Goal: Information Seeking & Learning: Learn about a topic

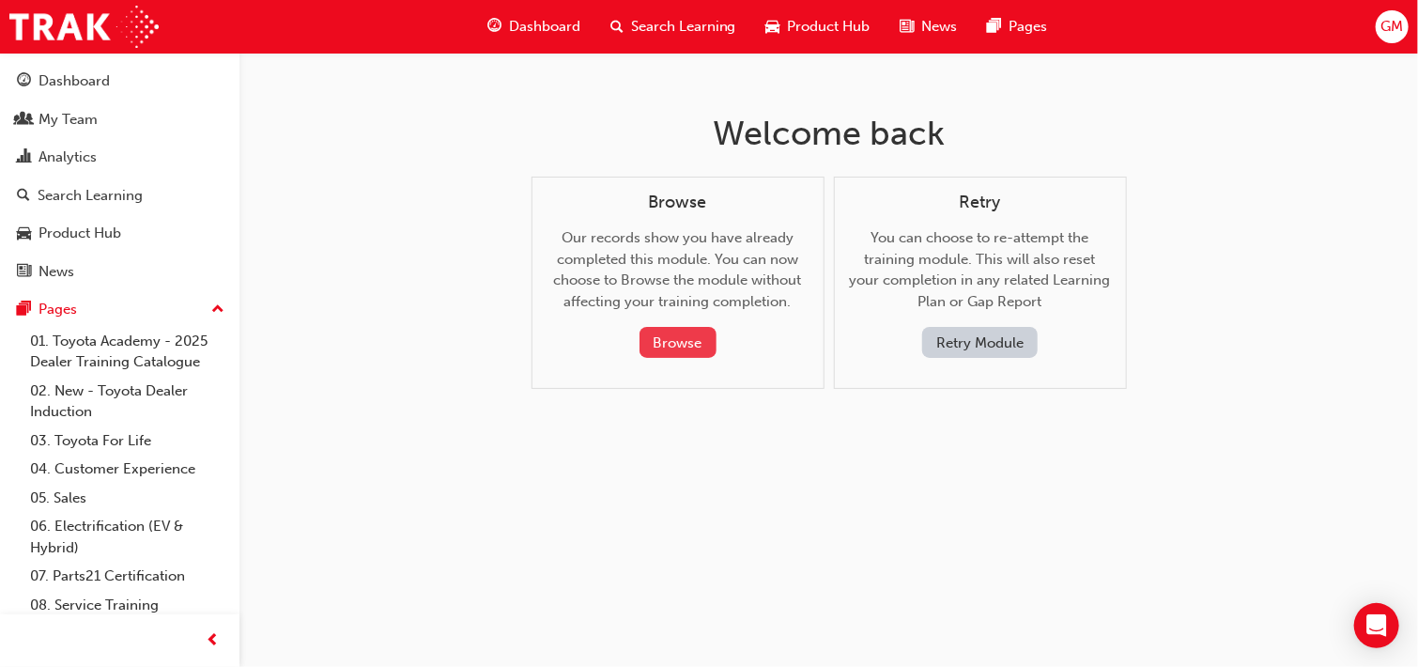
click at [673, 346] on button "Browse" at bounding box center [677, 342] width 77 height 31
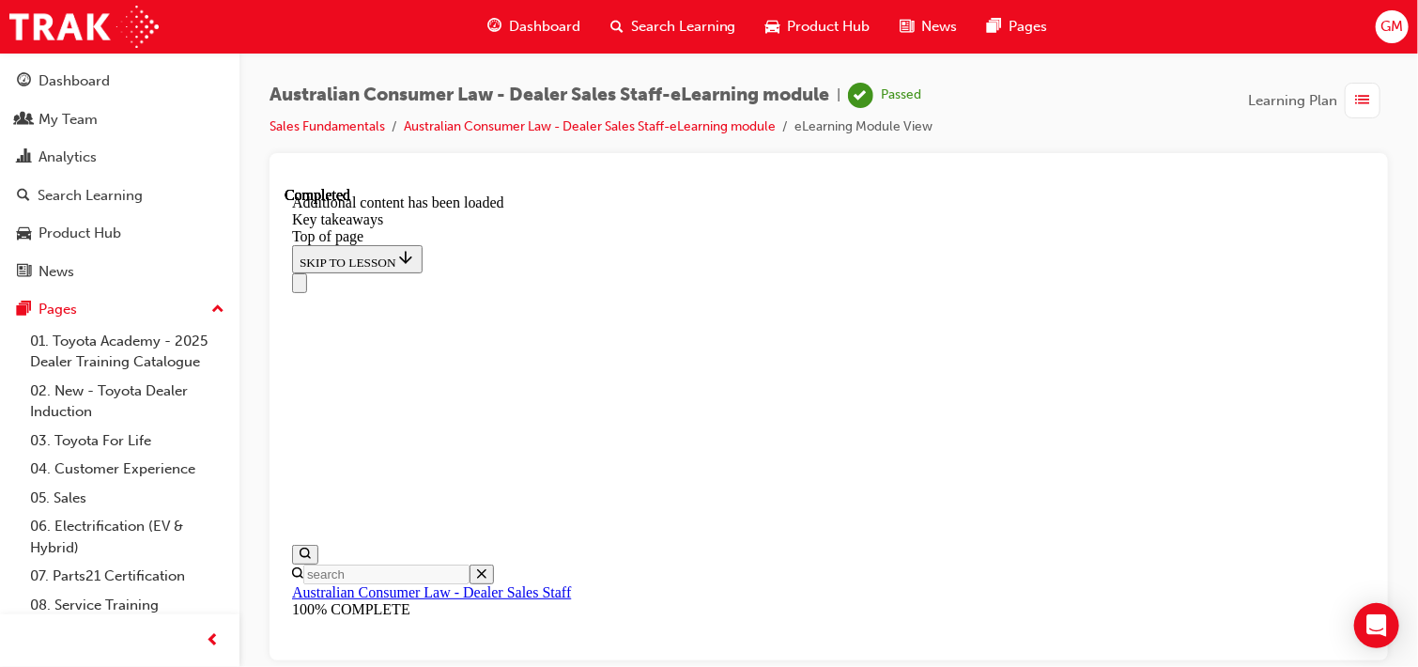
scroll to position [58, 0]
click at [84, 118] on div "My Team" at bounding box center [67, 120] width 59 height 22
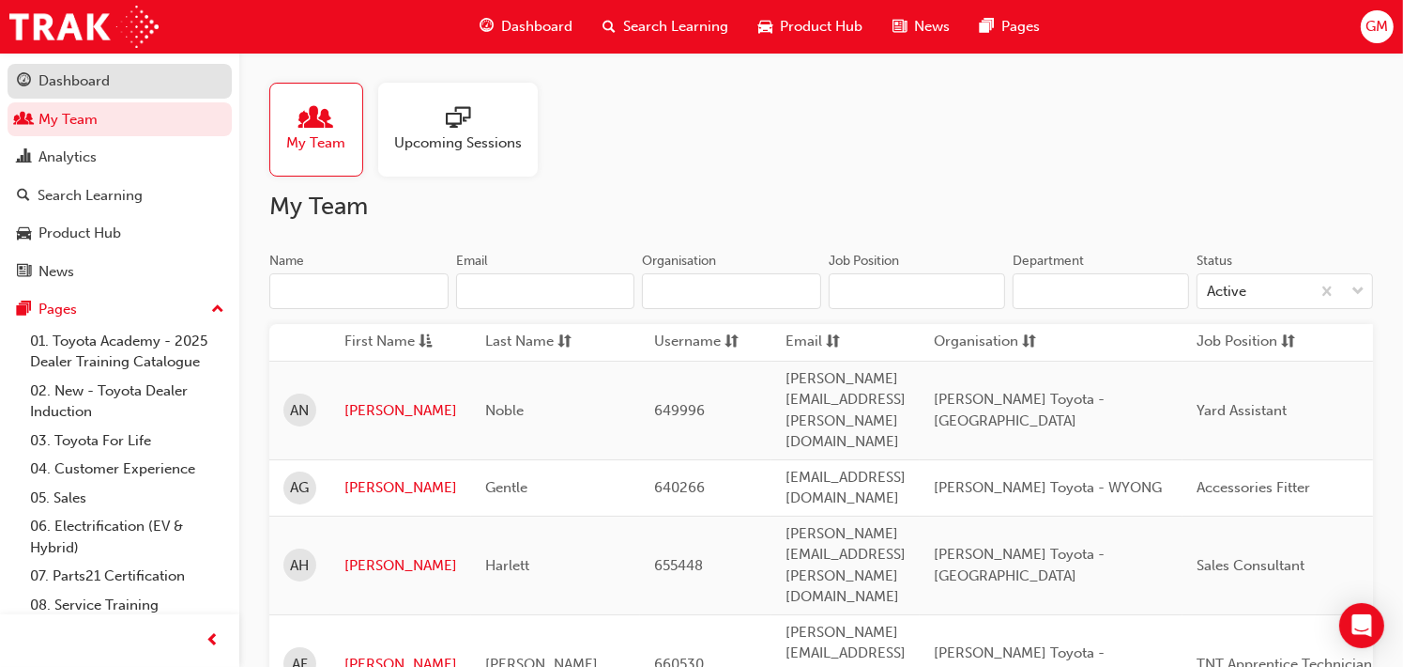
click at [83, 83] on div "Dashboard" at bounding box center [73, 81] width 71 height 22
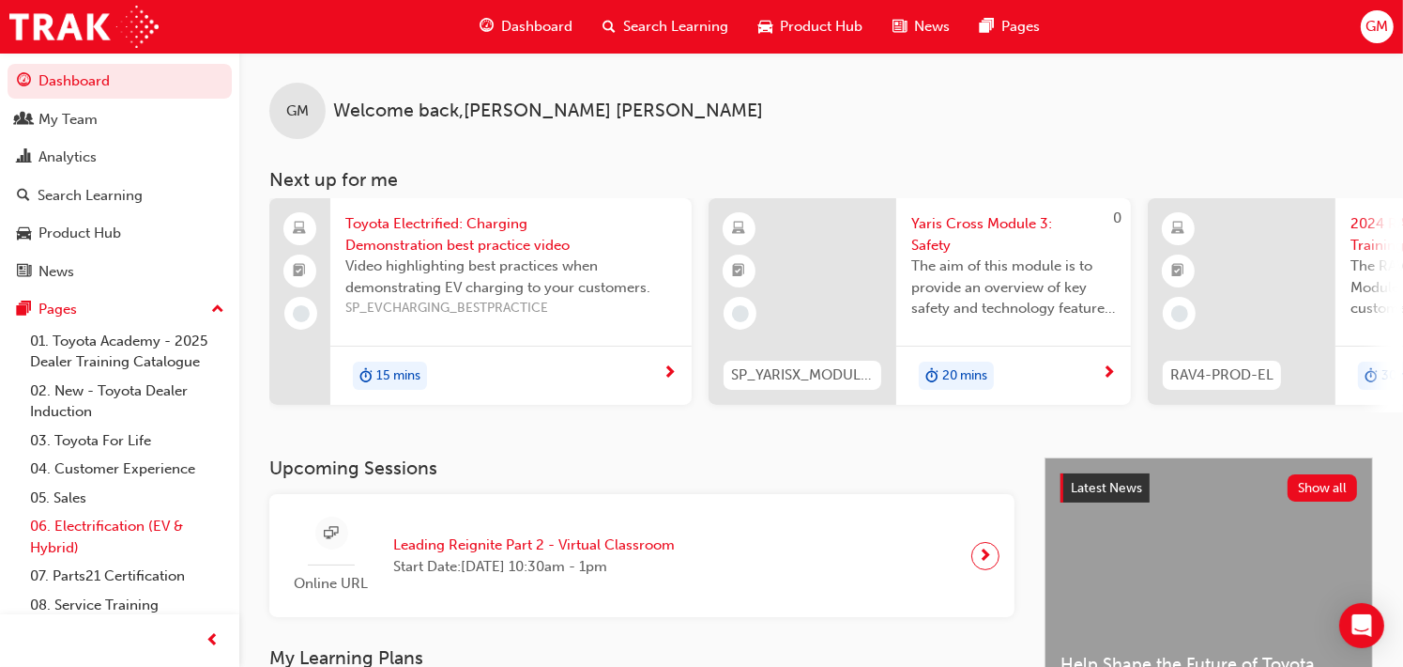
scroll to position [94, 0]
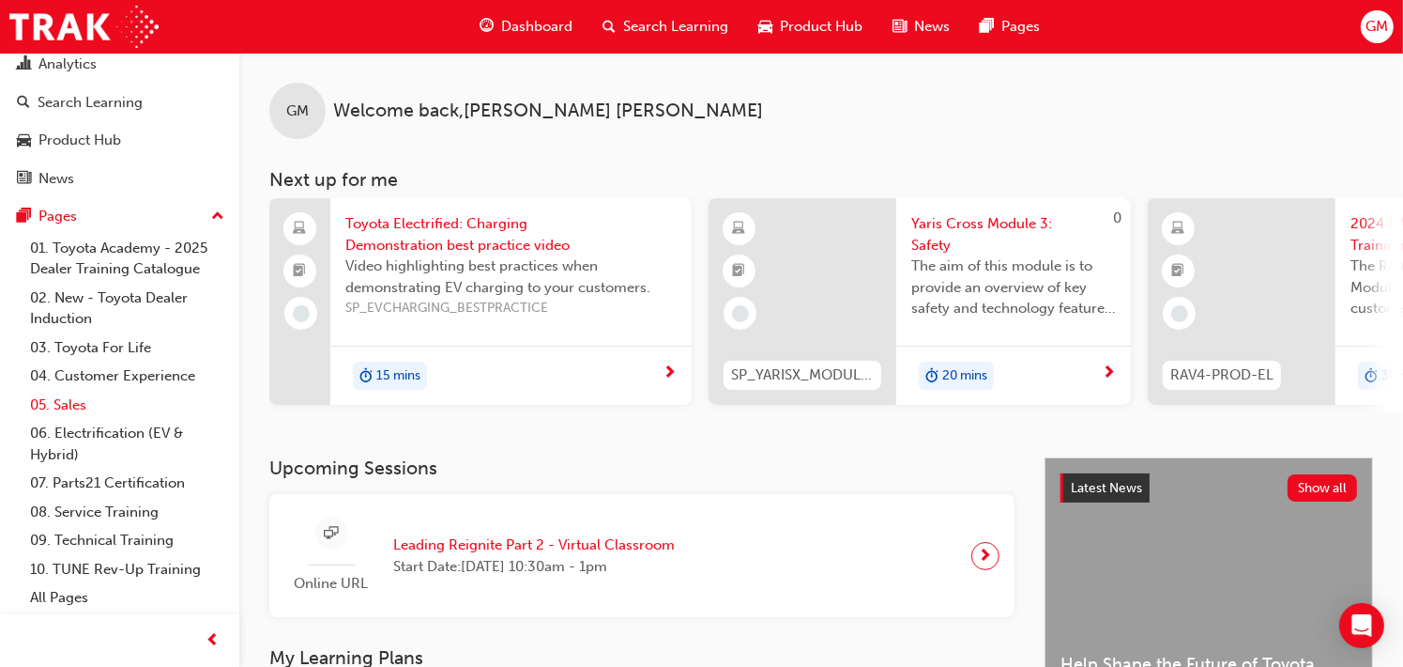
click at [69, 406] on link "05. Sales" at bounding box center [127, 405] width 209 height 29
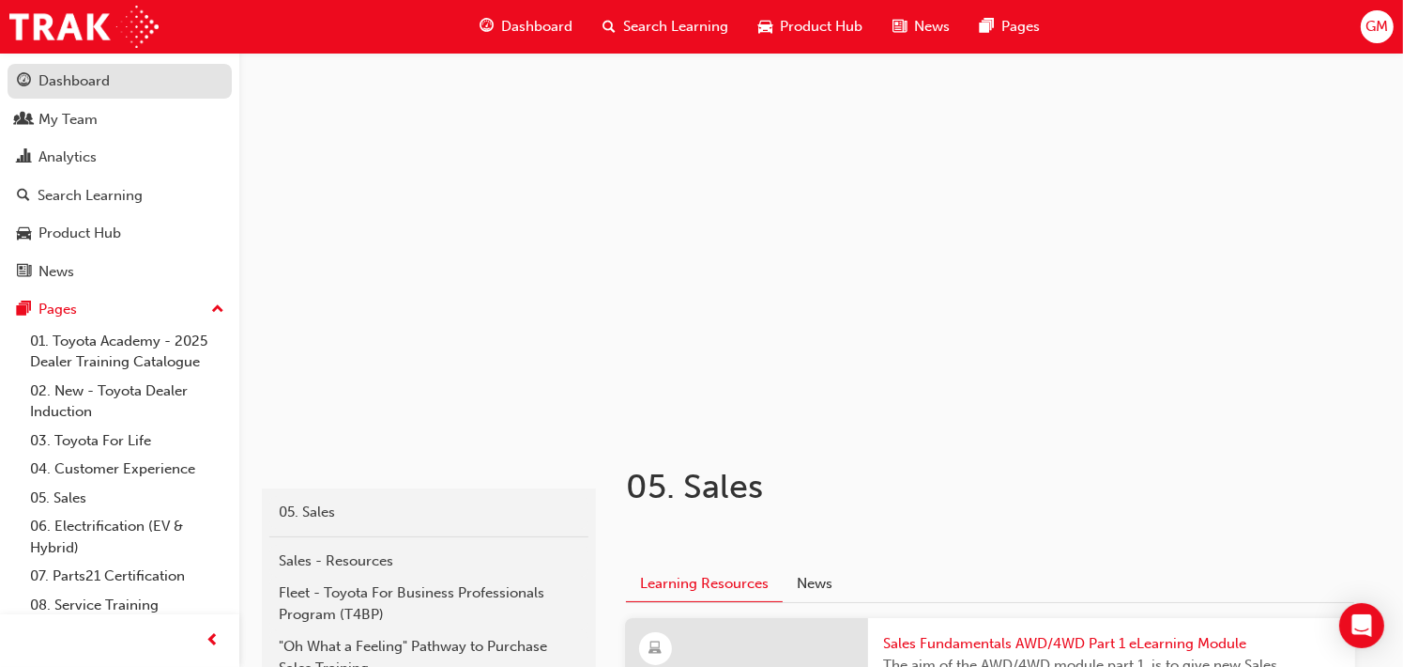
click at [66, 75] on div "Dashboard" at bounding box center [73, 81] width 71 height 22
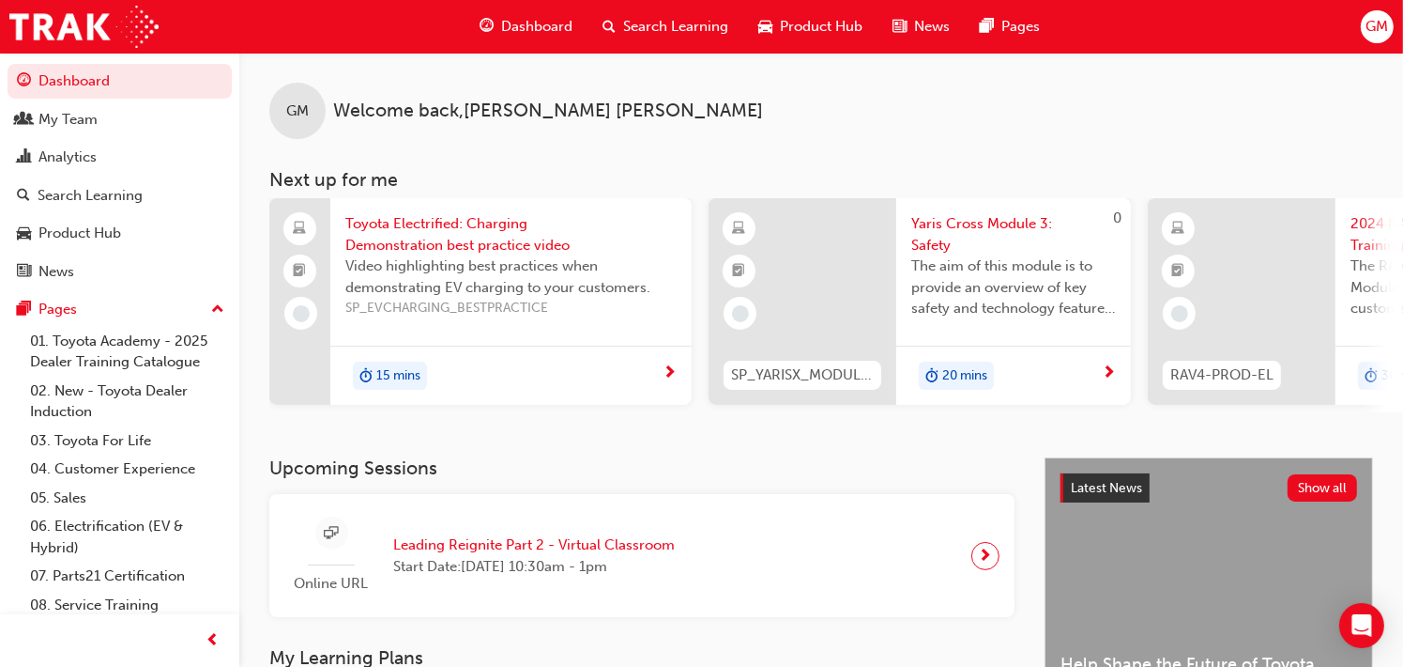
click at [674, 27] on span "Search Learning" at bounding box center [675, 27] width 105 height 22
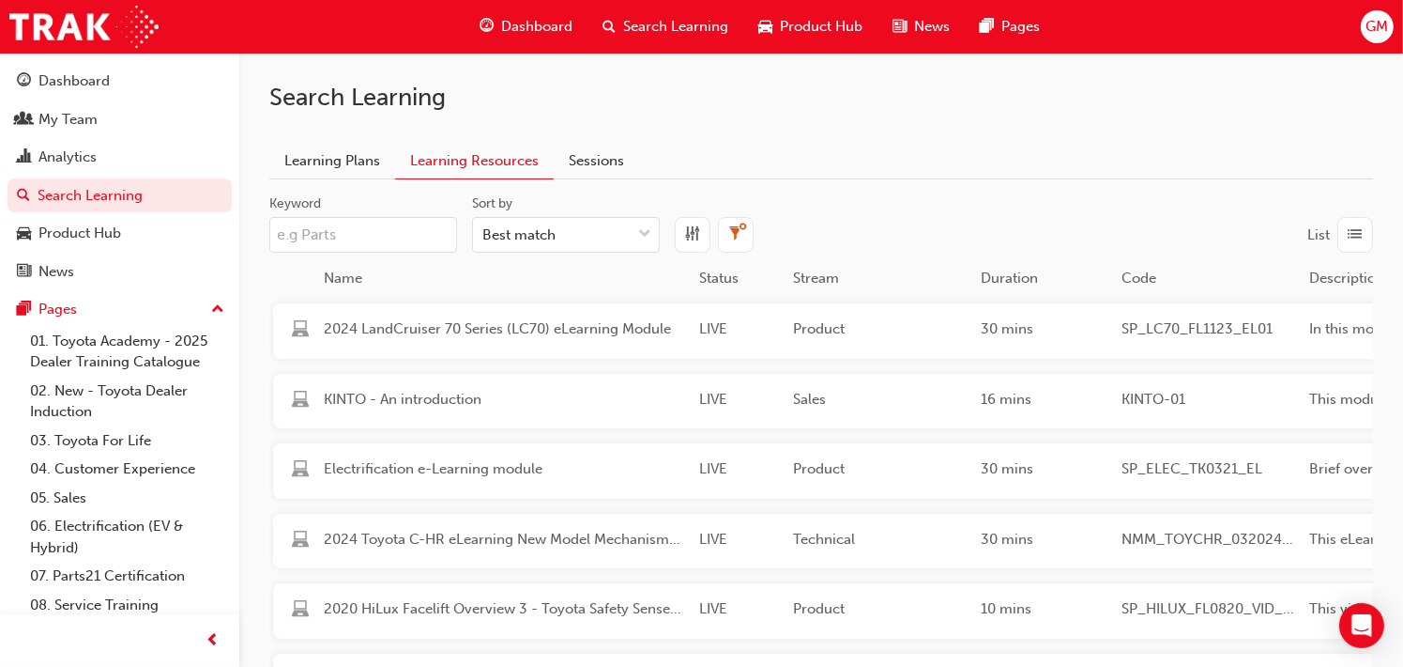
click at [279, 238] on input "Keyword" at bounding box center [363, 235] width 188 height 36
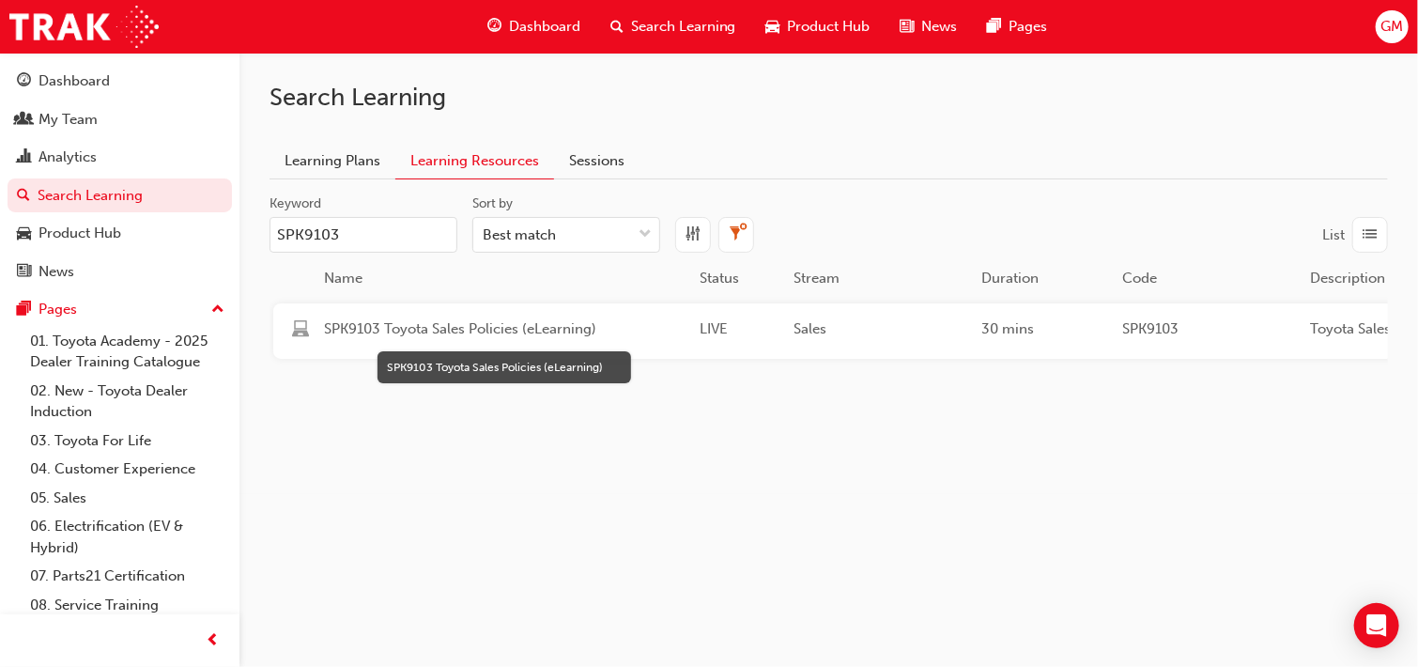
type input "SPK9103"
click at [466, 328] on span "SPK9103 Toyota Sales Policies (eLearning)" at bounding box center [504, 329] width 360 height 22
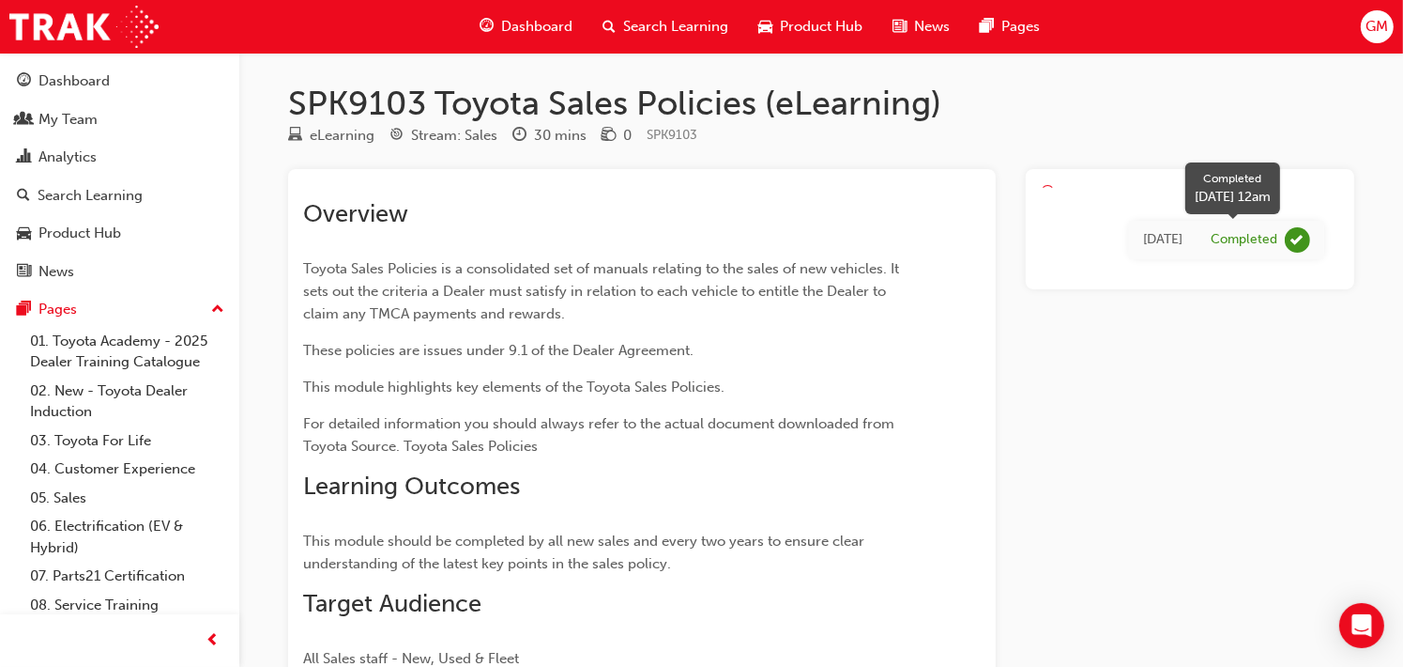
click at [1299, 239] on span "learningRecordVerb_COMPLETE-icon" at bounding box center [1297, 239] width 25 height 25
click at [1301, 239] on span "learningRecordVerb_COMPLETE-icon" at bounding box center [1297, 239] width 25 height 25
click at [339, 137] on div "eLearning" at bounding box center [342, 136] width 65 height 22
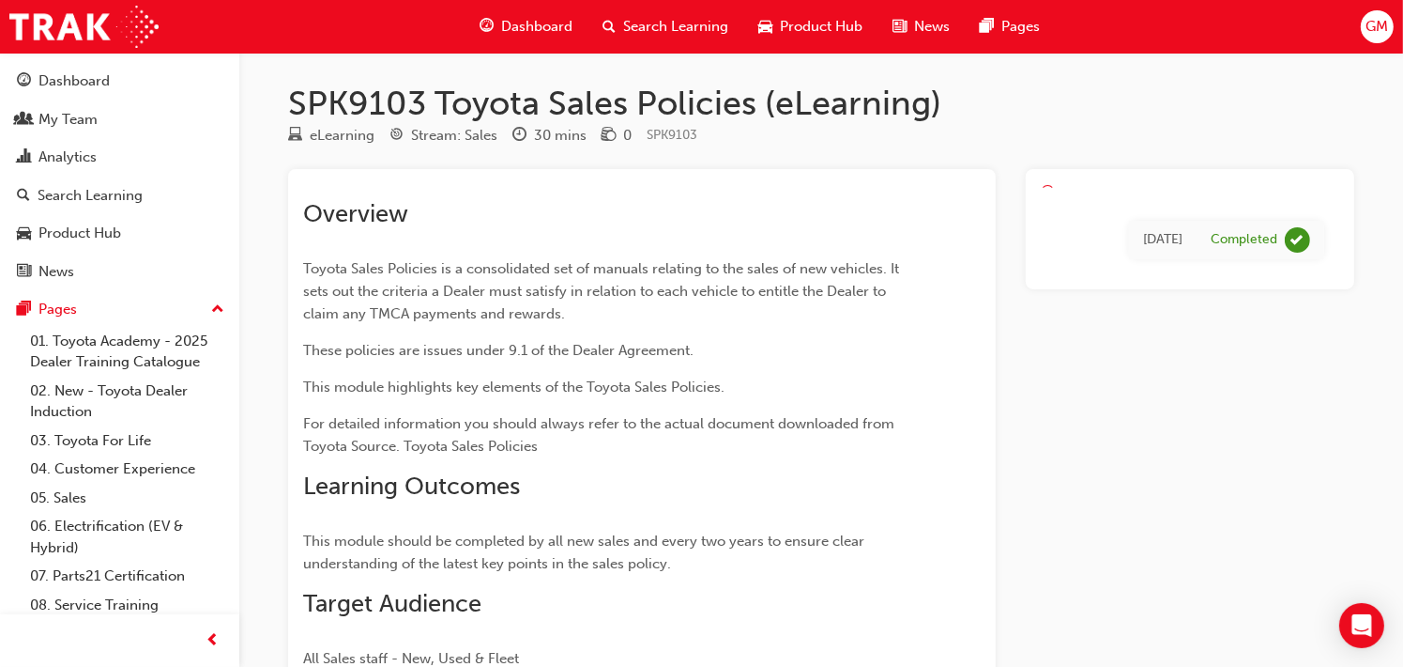
click at [680, 134] on span "SPK9103" at bounding box center [672, 135] width 51 height 16
click at [276, 238] on div "SPK9103 Toyota Sales Policies (eLearning) eLearning Stream: Sales 30 mins 0 SPK…" at bounding box center [821, 487] width 1126 height 809
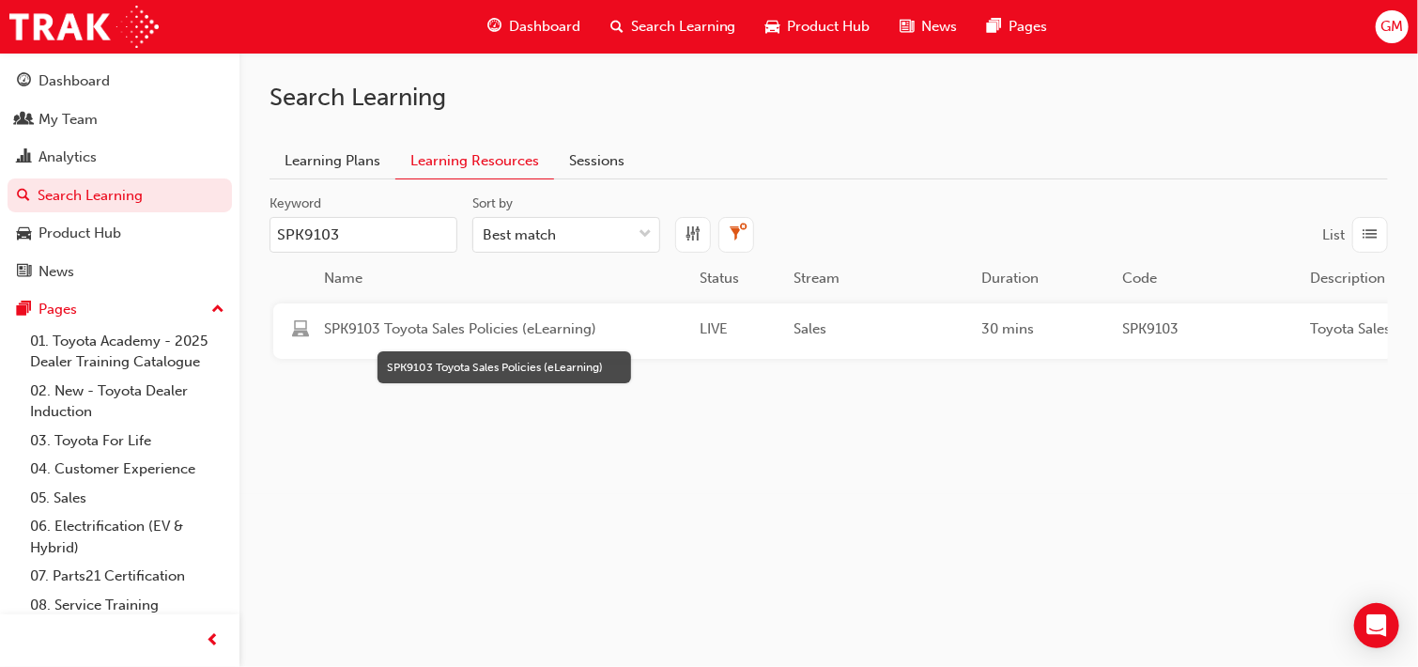
click at [457, 329] on span "SPK9103 Toyota Sales Policies (eLearning)" at bounding box center [504, 329] width 360 height 22
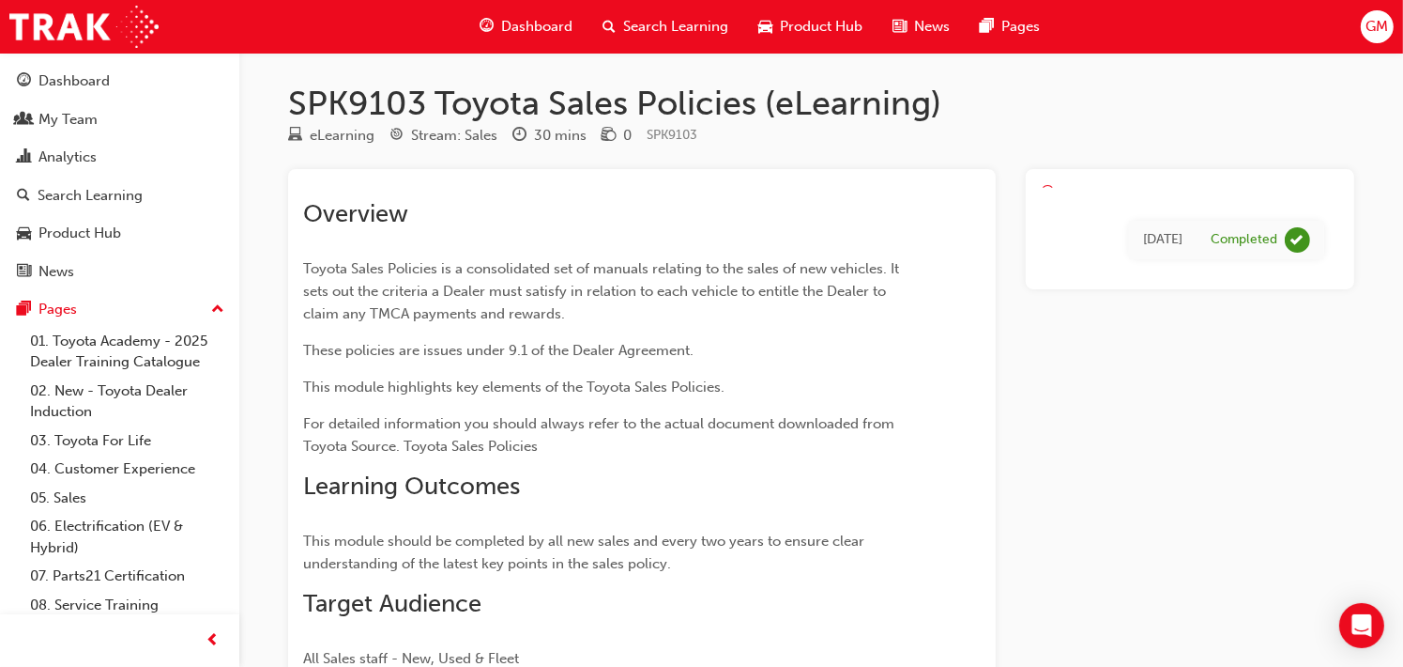
click at [1143, 238] on div "Tue 11 Sep 2018" at bounding box center [1162, 240] width 39 height 22
click at [1070, 384] on div "Tue 11 Sep 2018 Completed" at bounding box center [1190, 500] width 329 height 663
click at [1299, 240] on span "learningRecordVerb_COMPLETE-icon" at bounding box center [1297, 239] width 25 height 25
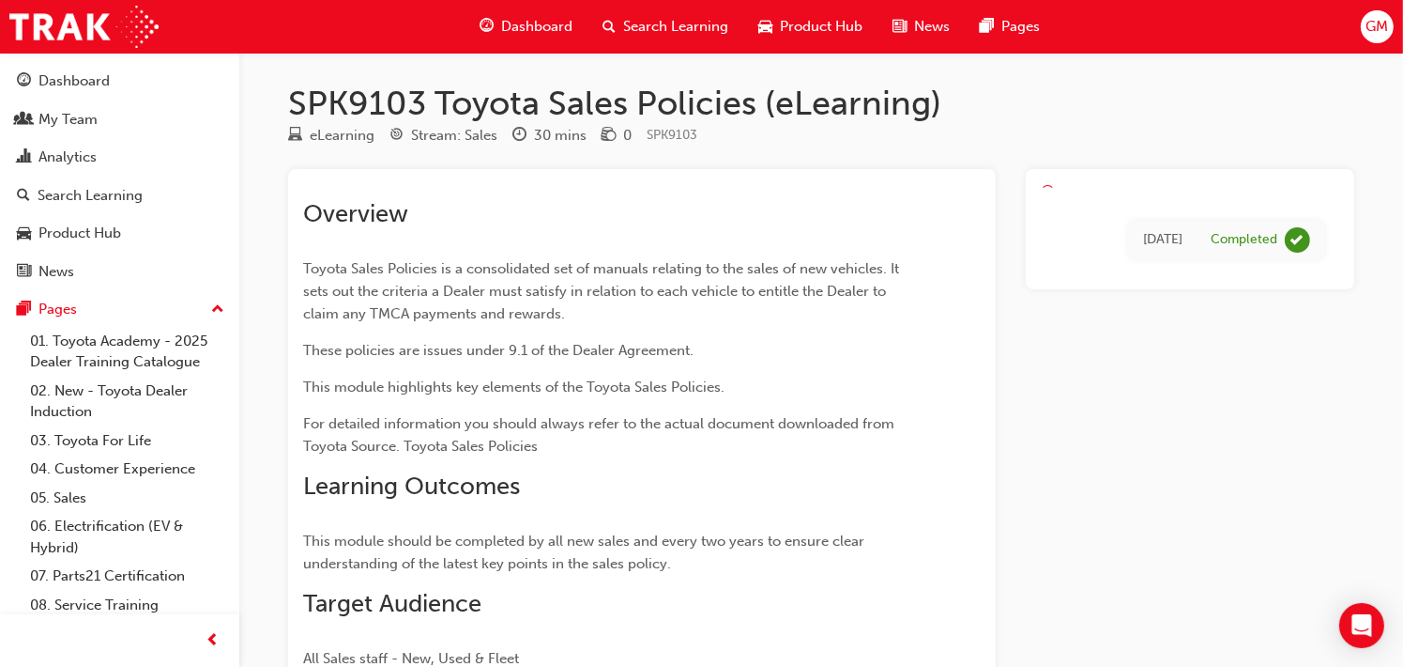
click at [1250, 405] on div "Tue 11 Sep 2018 Completed" at bounding box center [1190, 500] width 329 height 663
click at [610, 106] on h1 "SPK9103 Toyota Sales Policies (eLearning)" at bounding box center [821, 103] width 1066 height 41
click at [1059, 108] on h1 "SPK9103 Toyota Sales Policies (eLearning)" at bounding box center [821, 103] width 1066 height 41
click at [699, 26] on span "Search Learning" at bounding box center [675, 27] width 105 height 22
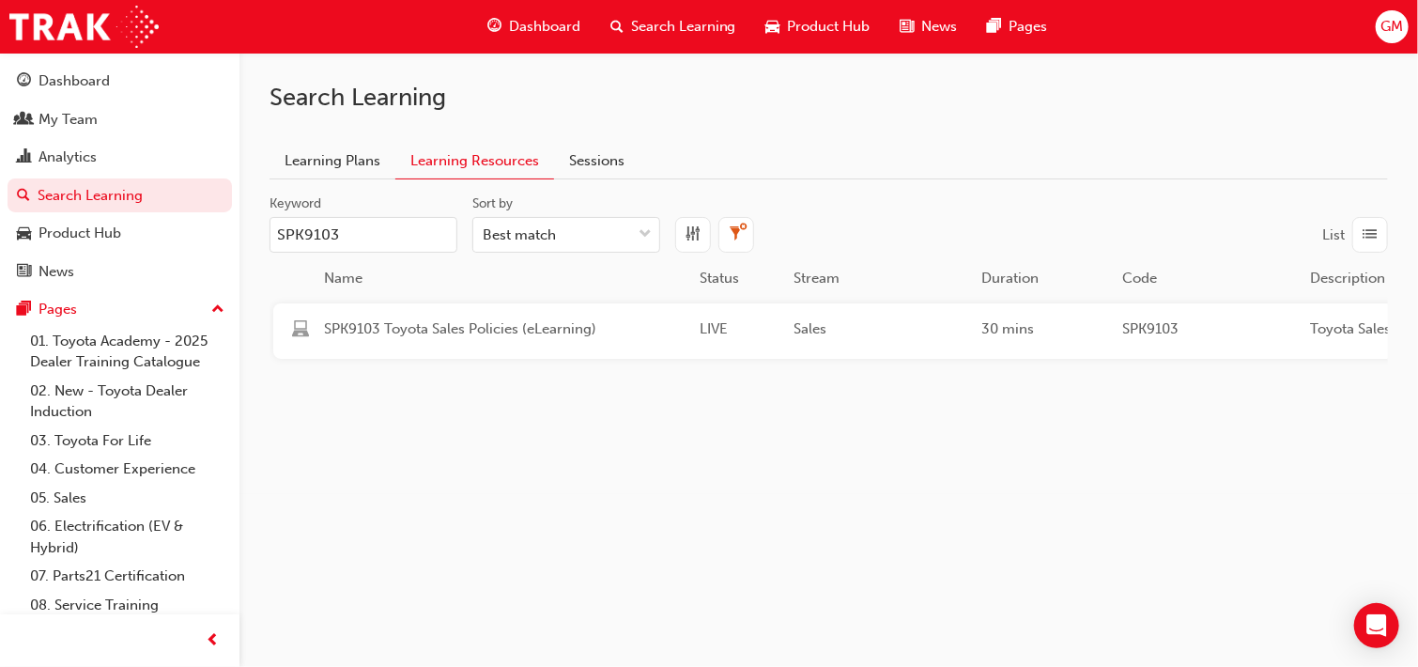
click at [296, 331] on span "learningResourceType_ELEARNING-icon" at bounding box center [300, 331] width 17 height 21
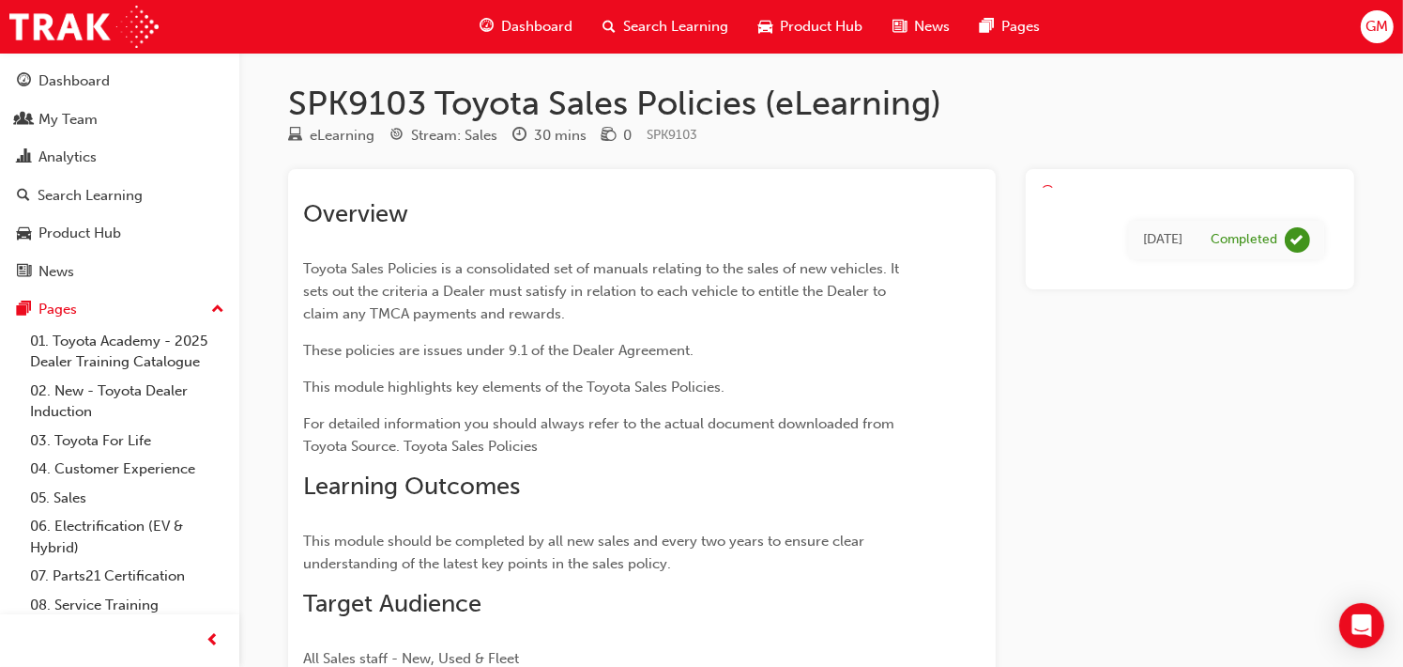
click at [296, 331] on div "Overview Toyota Sales Policies is a consolidated set of manuals relating to the…" at bounding box center [642, 500] width 708 height 663
click at [1089, 470] on div "Tue 11 Sep 2018 Completed" at bounding box center [1190, 500] width 329 height 663
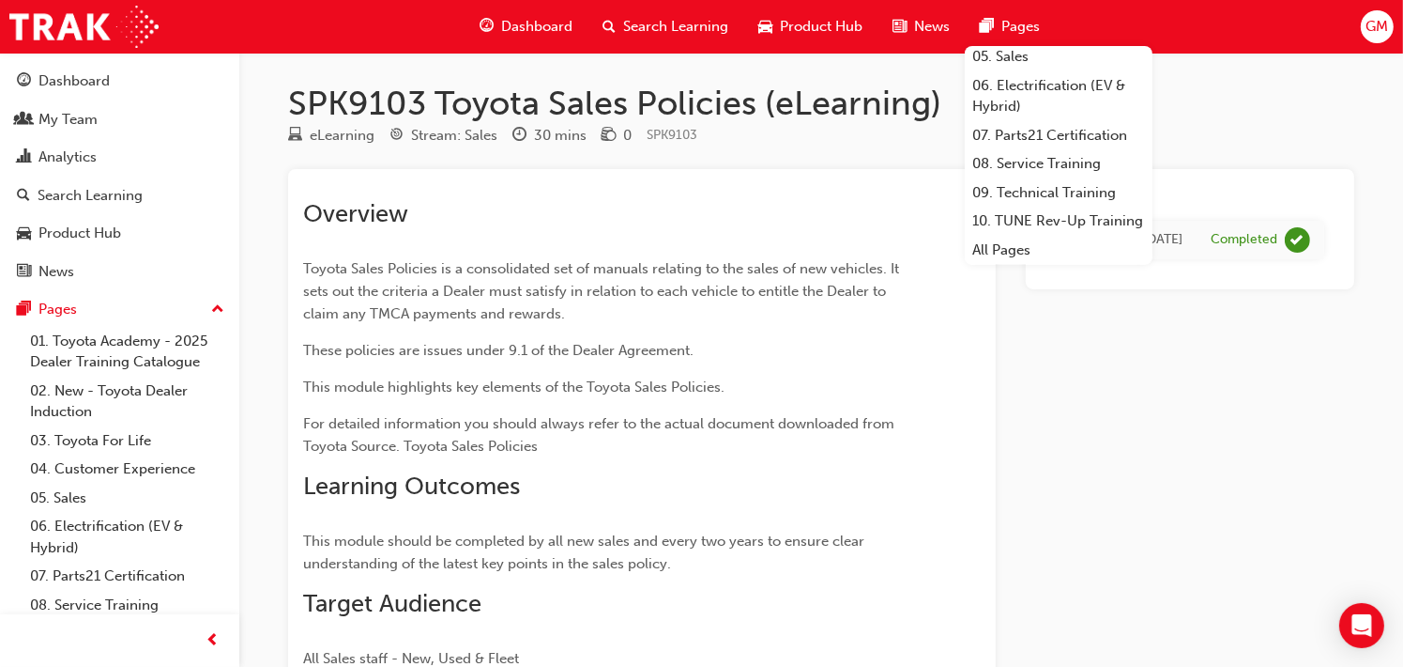
scroll to position [94, 0]
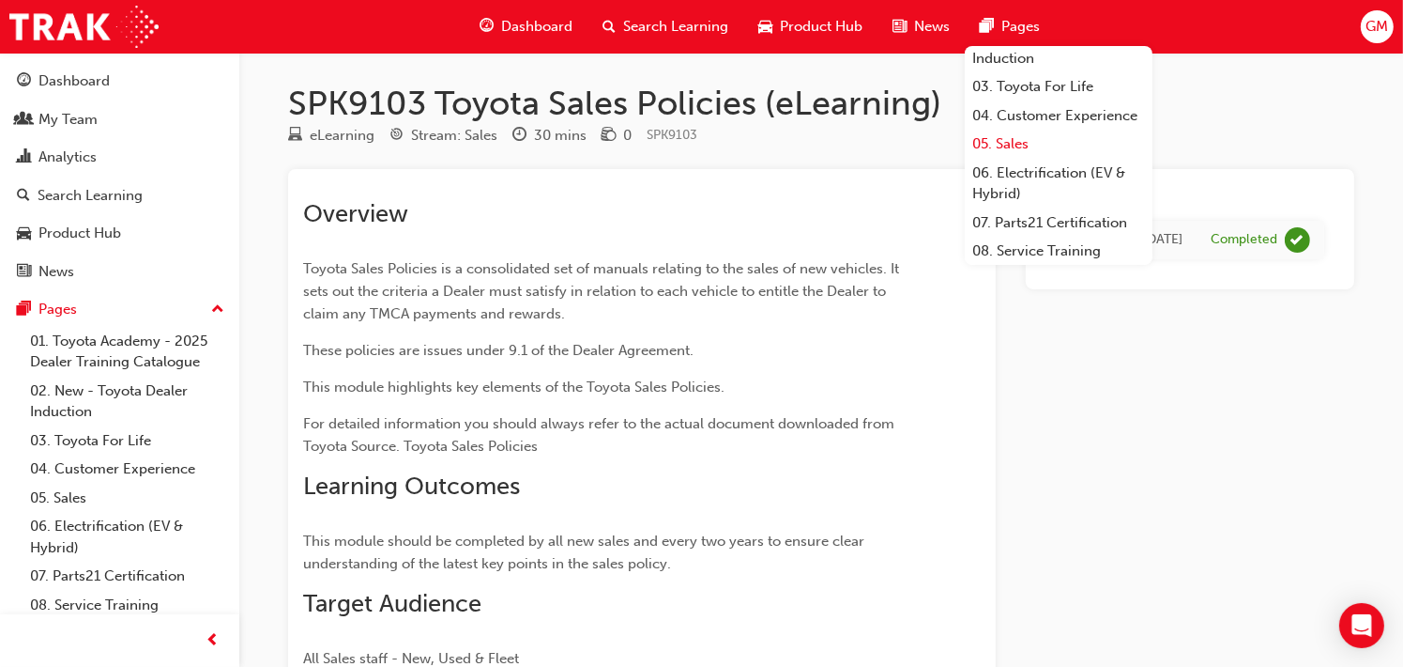
click at [1019, 159] on link "05. Sales" at bounding box center [1059, 144] width 188 height 29
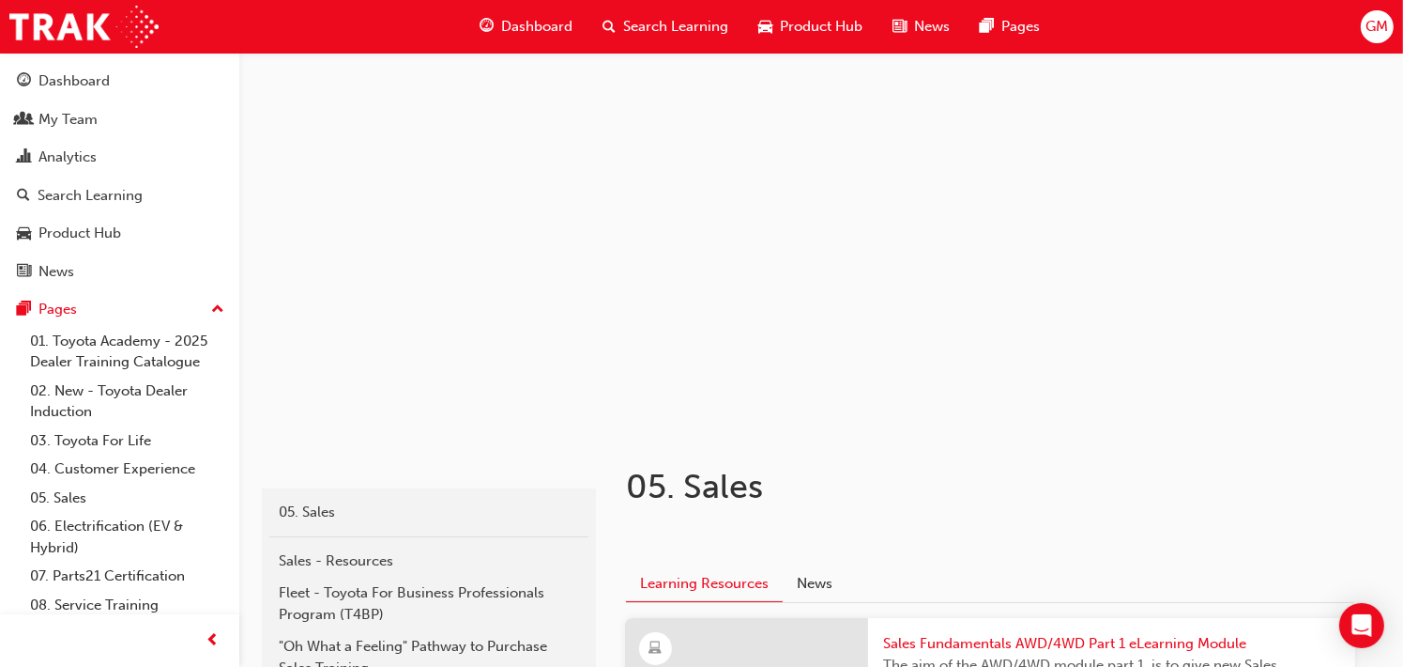
click at [538, 23] on span "Dashboard" at bounding box center [536, 27] width 71 height 22
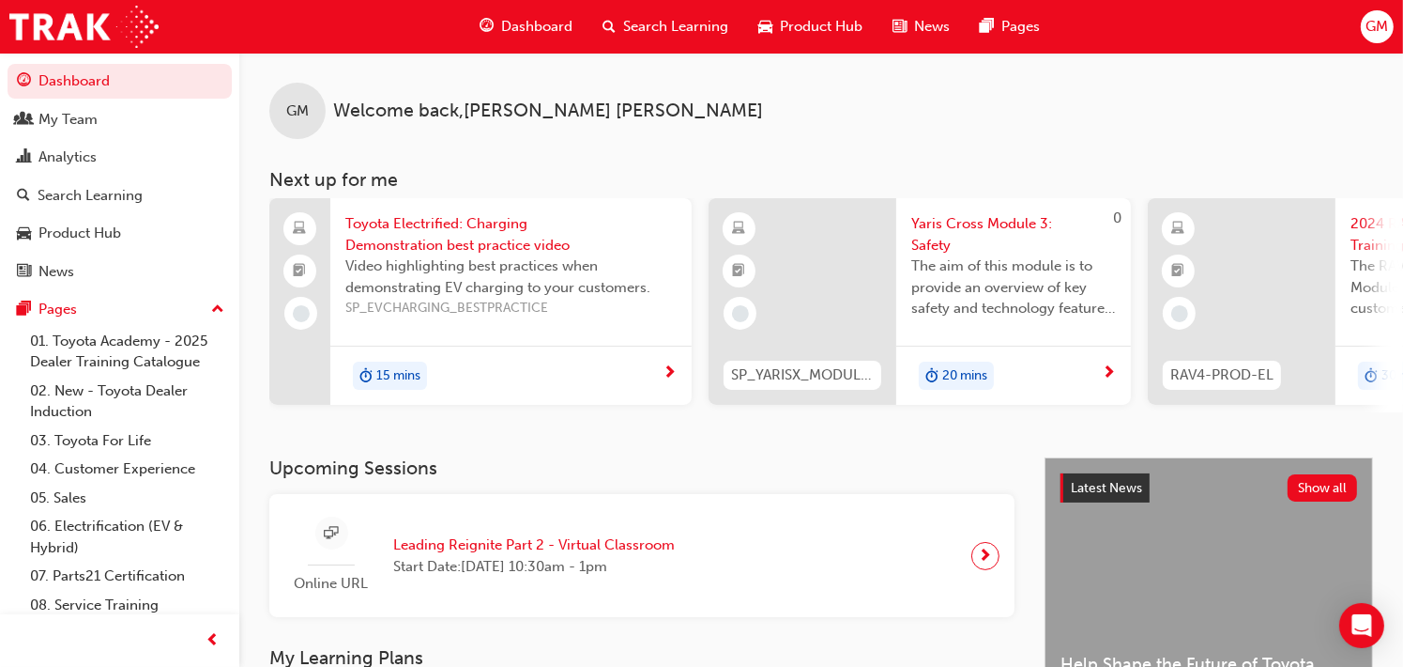
click at [688, 23] on span "Search Learning" at bounding box center [675, 27] width 105 height 22
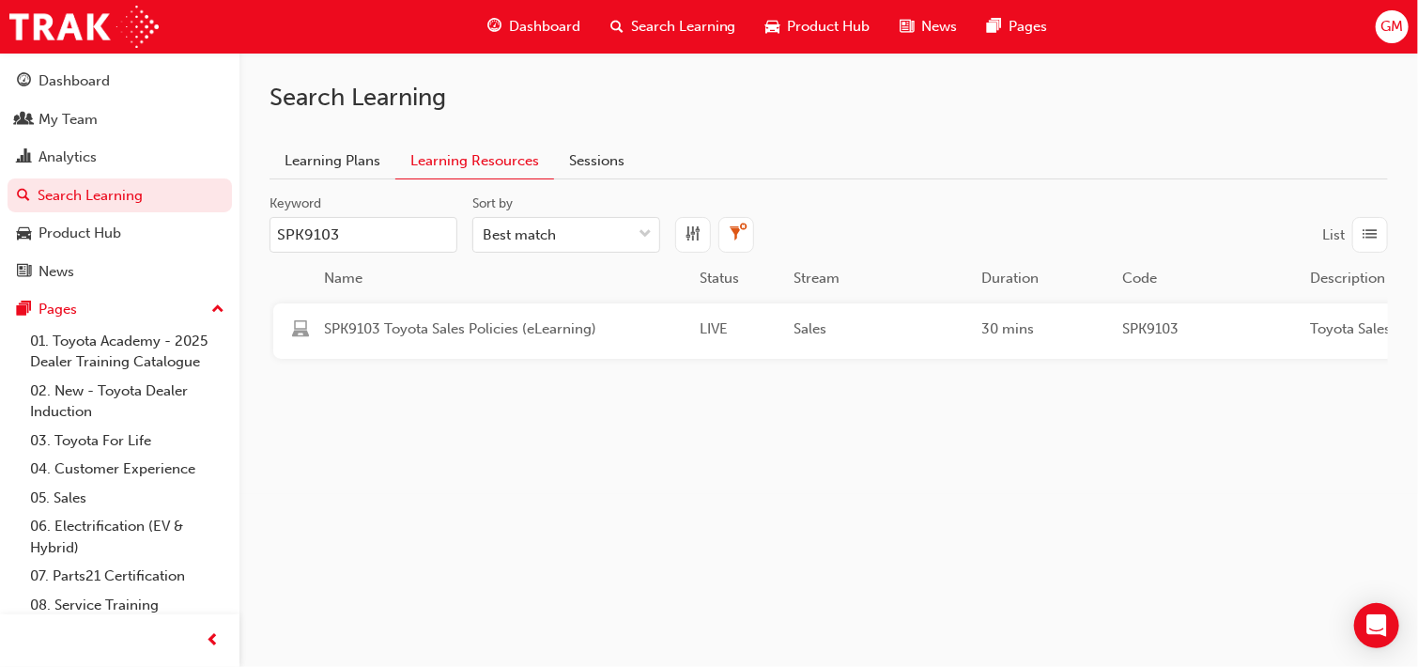
click at [1375, 237] on span "list-icon" at bounding box center [1370, 234] width 14 height 23
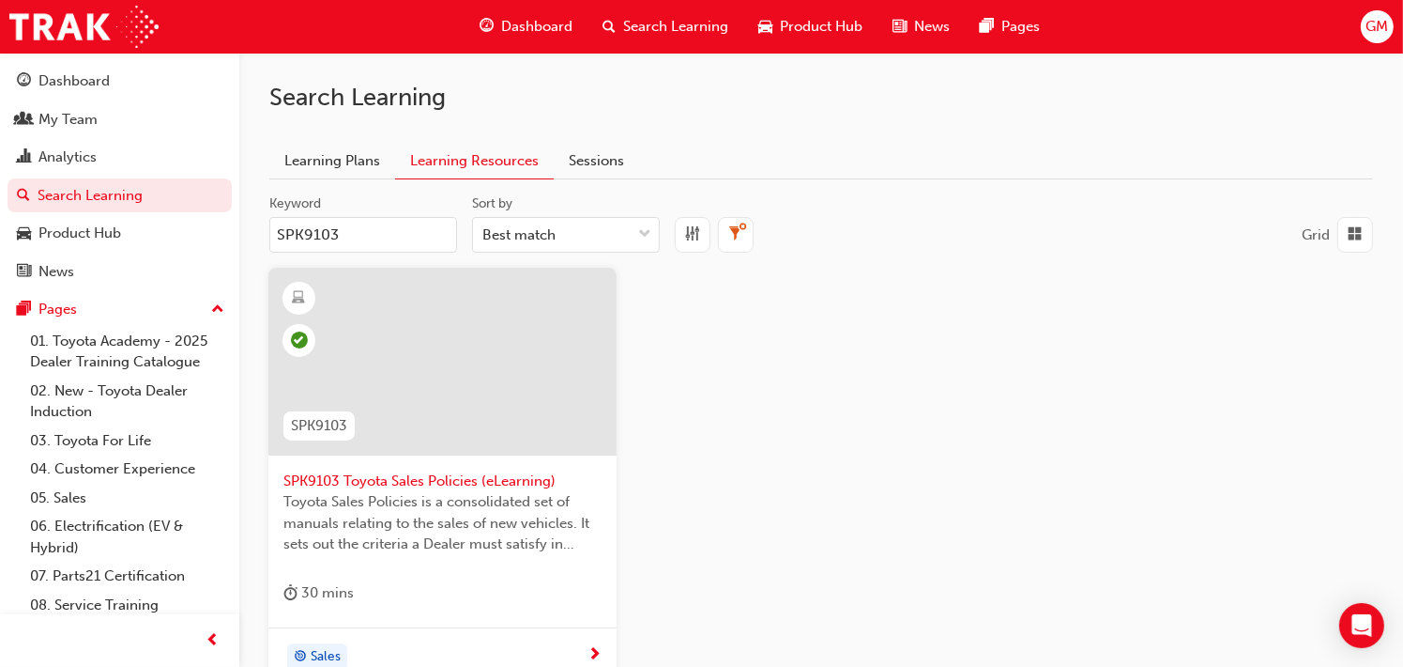
scroll to position [94, 0]
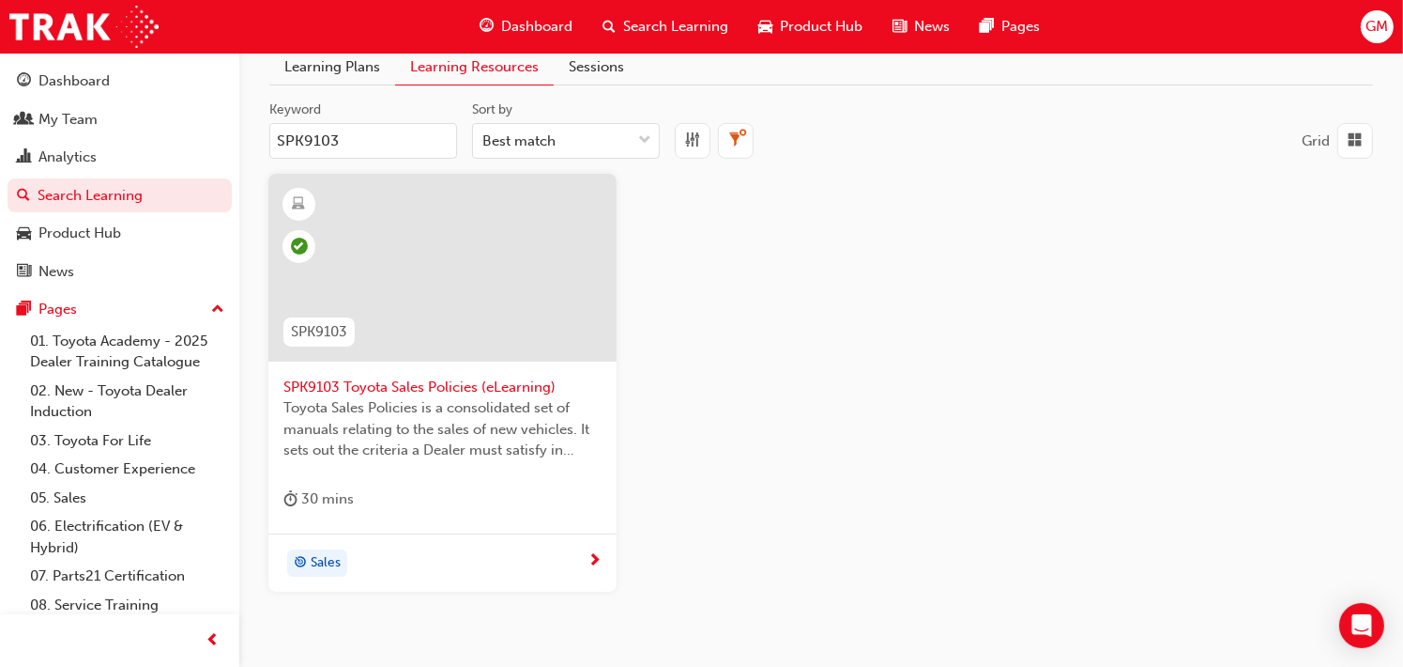
click at [421, 382] on span "SPK9103 Toyota Sales Policies (eLearning)" at bounding box center [443, 387] width 318 height 22
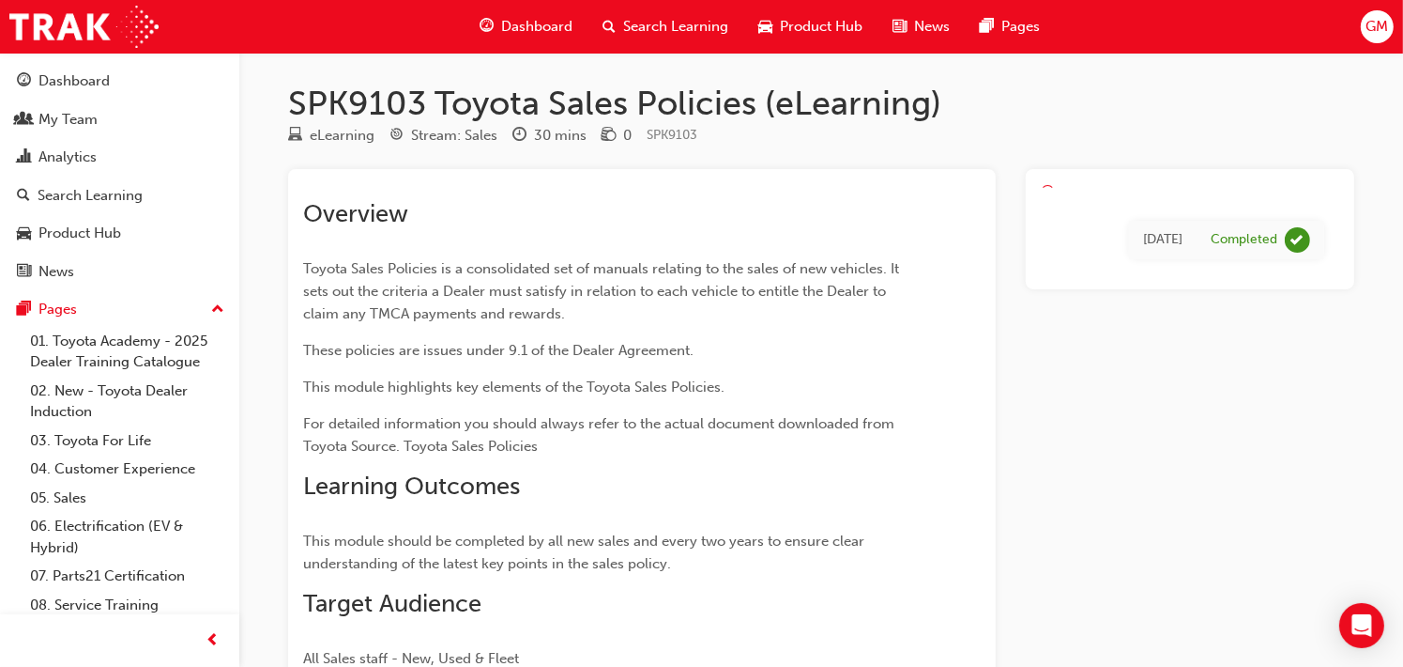
click at [520, 130] on span "clock-icon" at bounding box center [520, 136] width 14 height 17
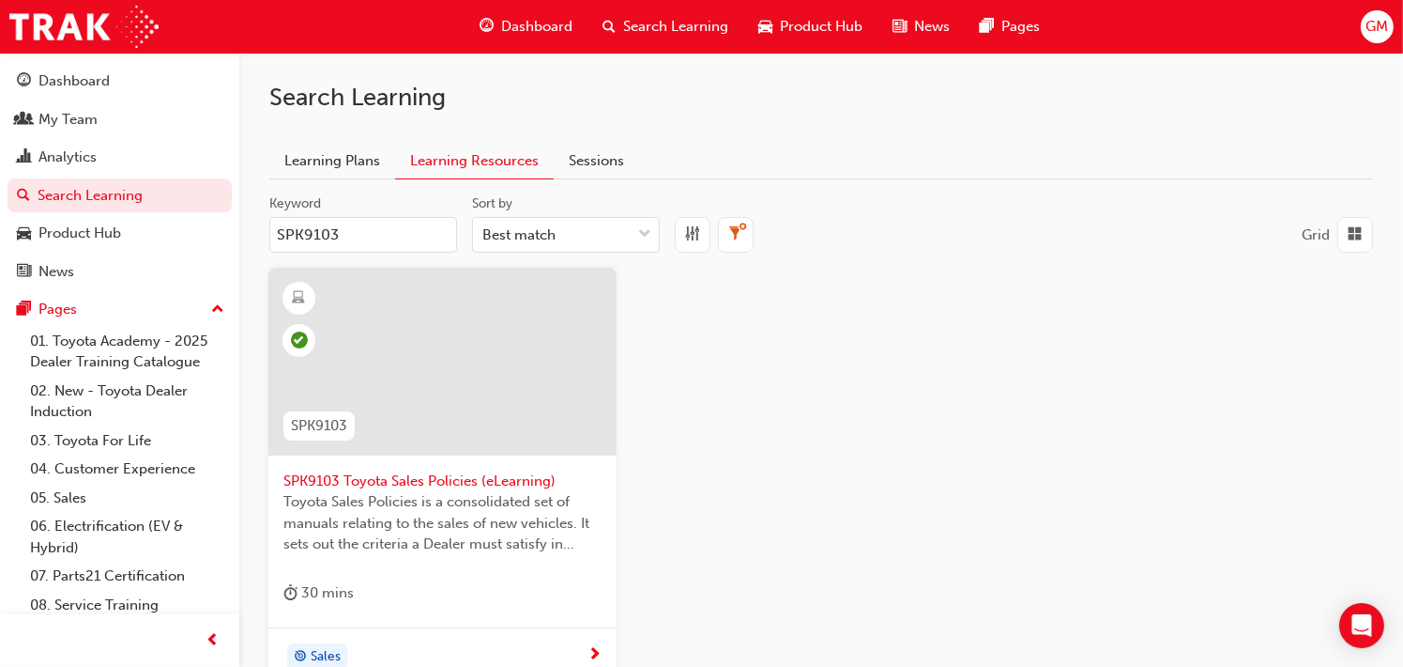
scroll to position [94, 0]
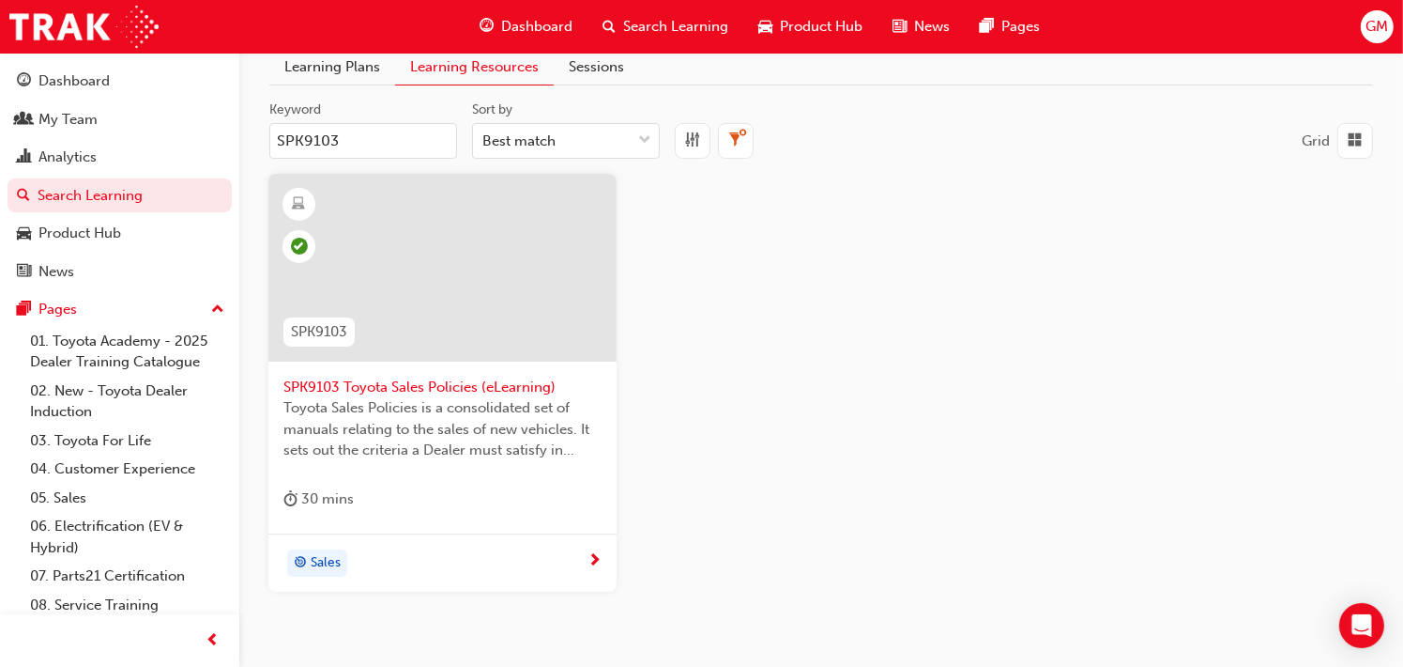
click at [597, 559] on span "next-icon" at bounding box center [595, 563] width 14 height 28
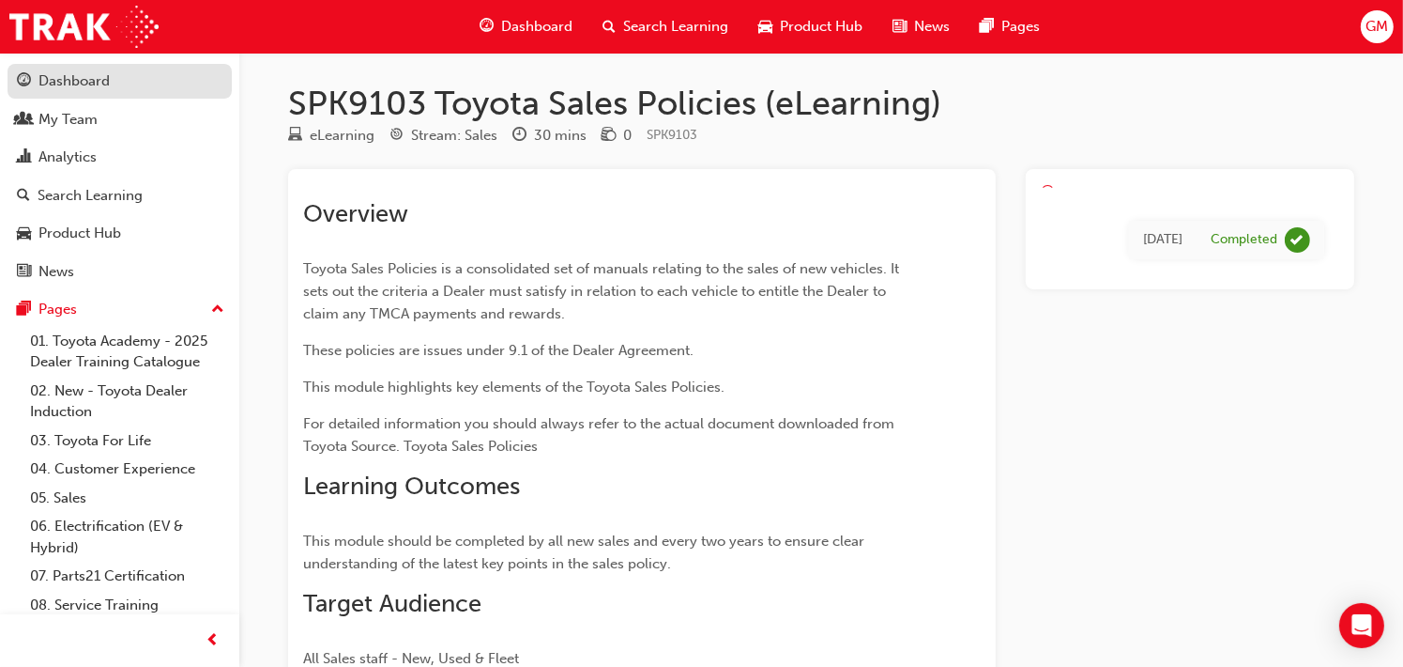
click at [75, 81] on div "Dashboard" at bounding box center [73, 81] width 71 height 22
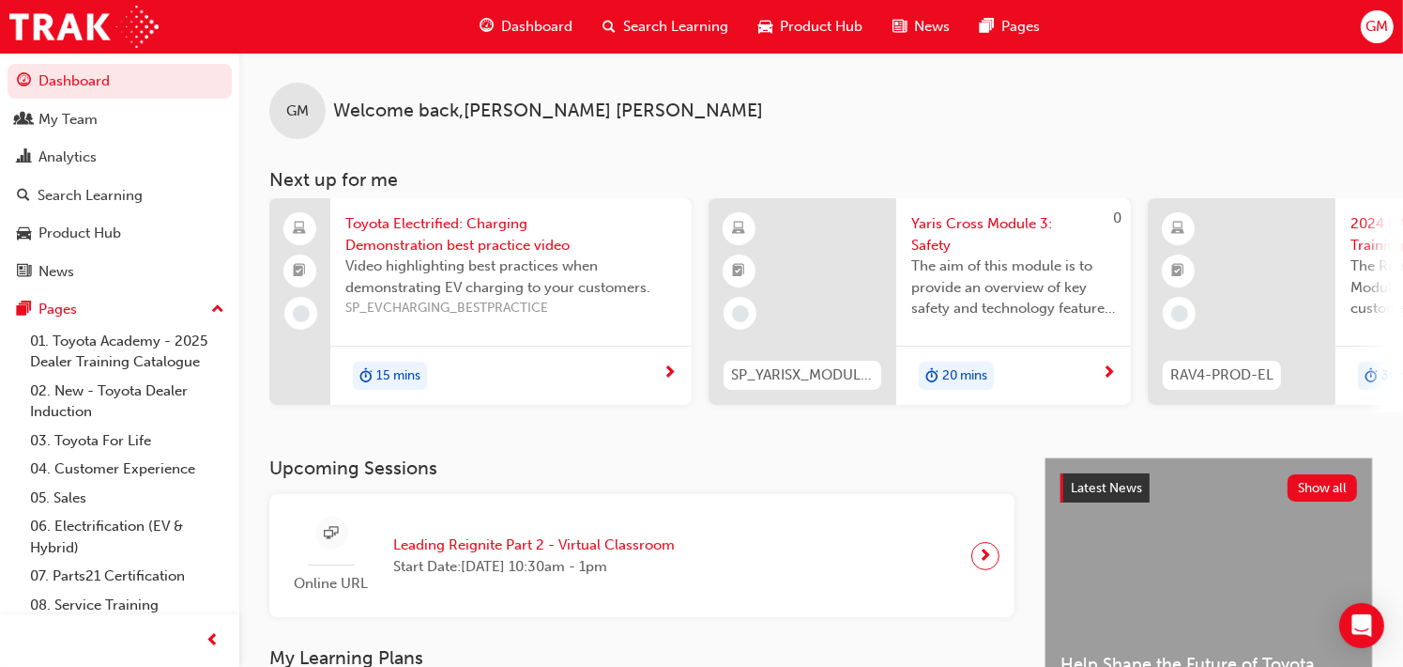
click at [685, 23] on span "Search Learning" at bounding box center [675, 27] width 105 height 22
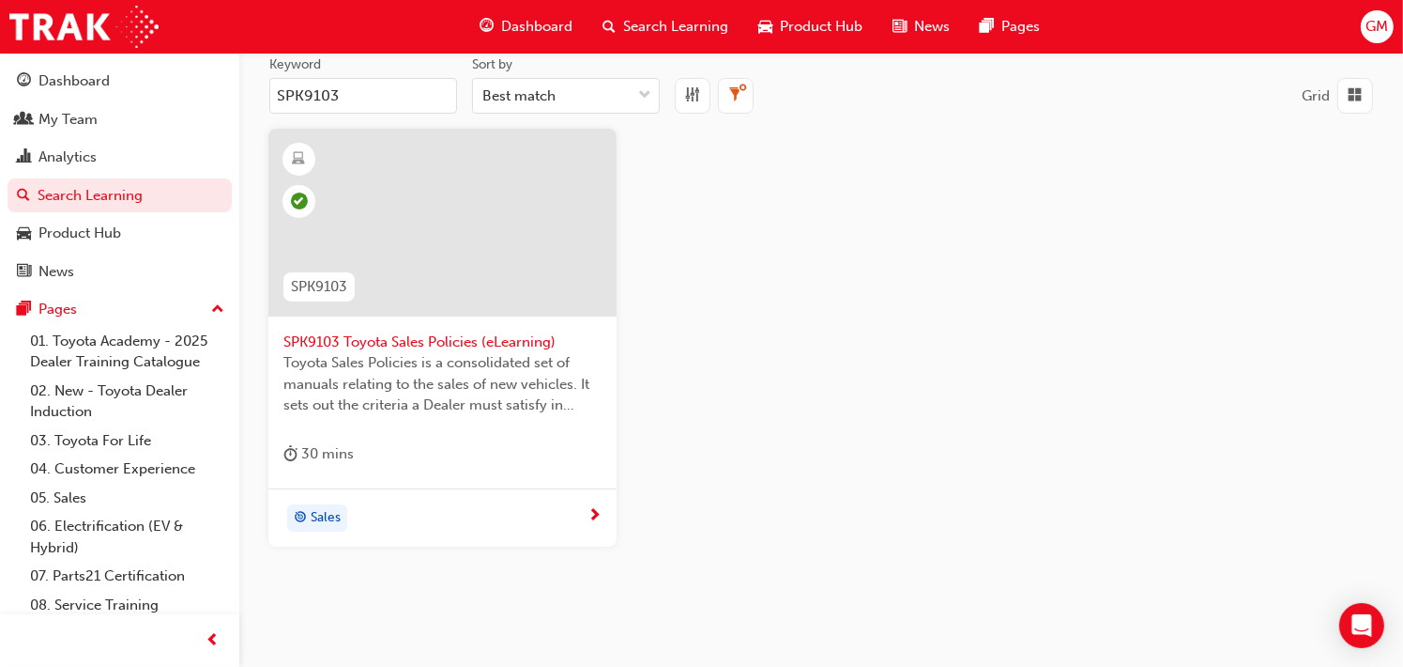
scroll to position [188, 0]
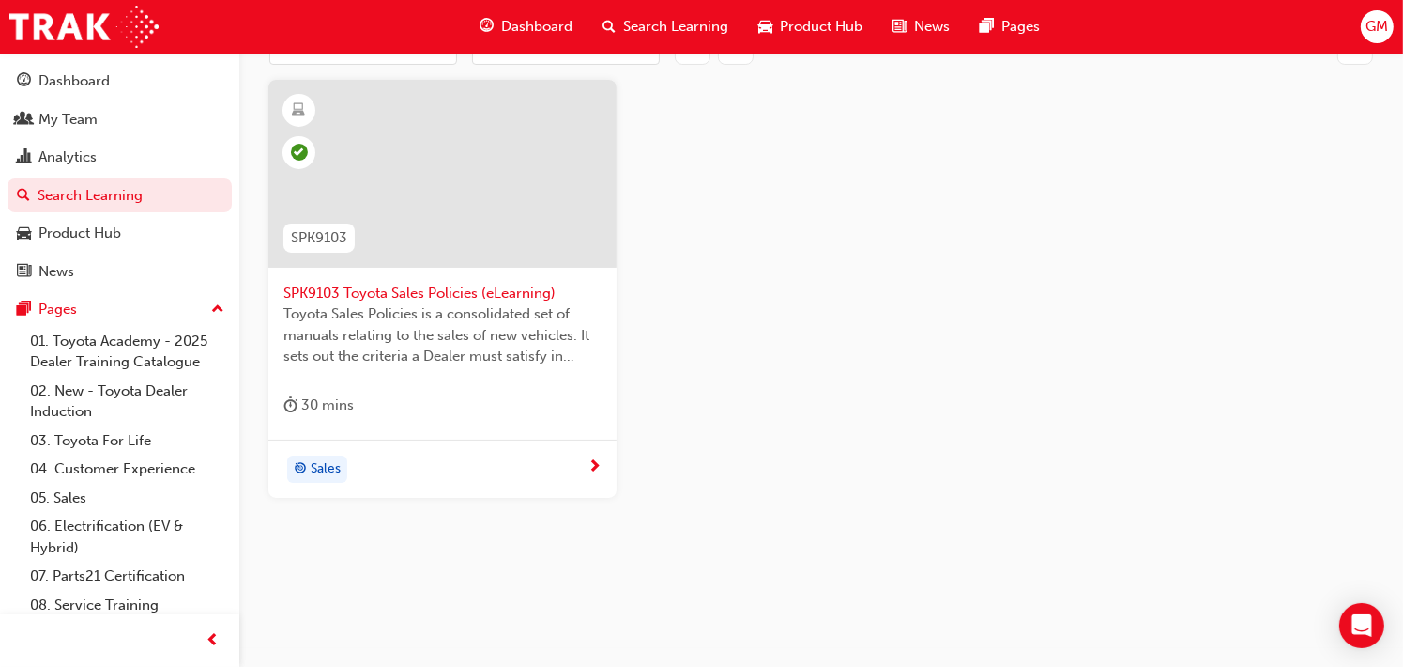
click at [437, 291] on span "SPK9103 Toyota Sales Policies (eLearning)" at bounding box center [443, 294] width 318 height 22
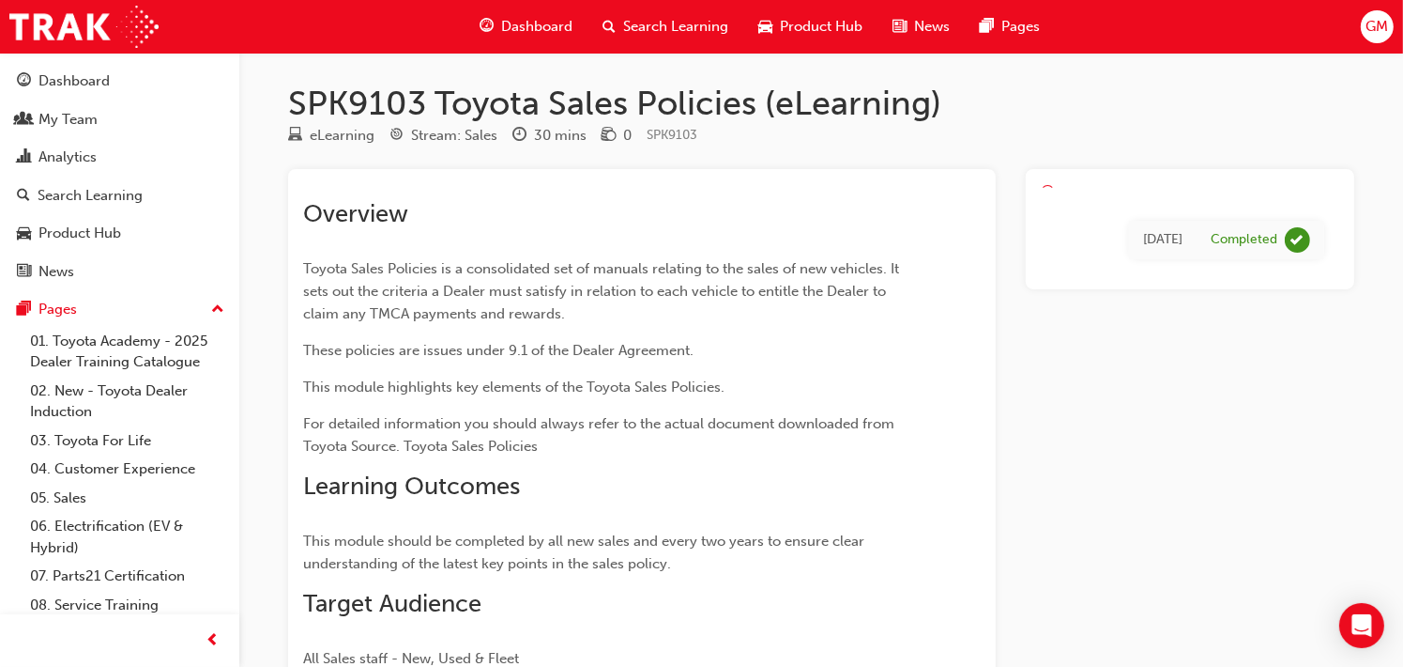
click at [484, 138] on div "Stream: Sales" at bounding box center [454, 136] width 86 height 22
click at [337, 136] on div "eLearning" at bounding box center [342, 136] width 65 height 22
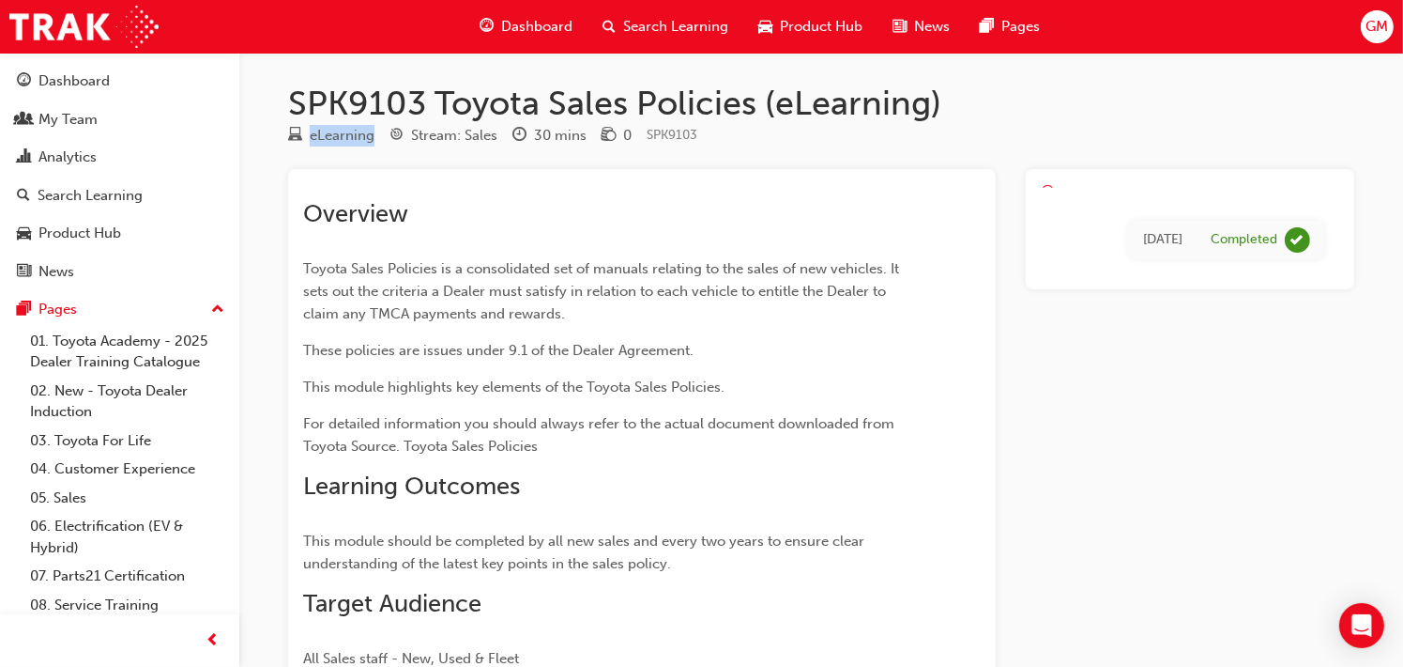
click at [337, 136] on div "eLearning" at bounding box center [342, 136] width 65 height 22
click at [609, 133] on span "money-icon" at bounding box center [609, 136] width 14 height 17
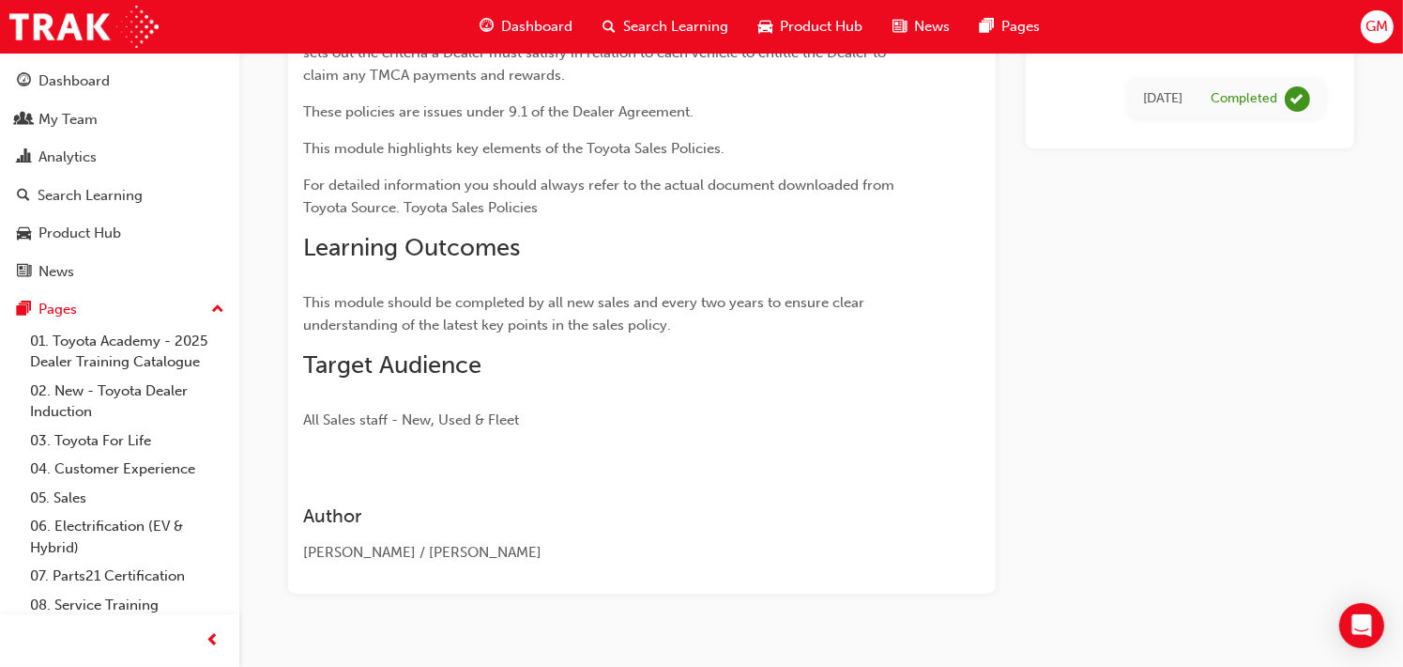
scroll to position [271, 0]
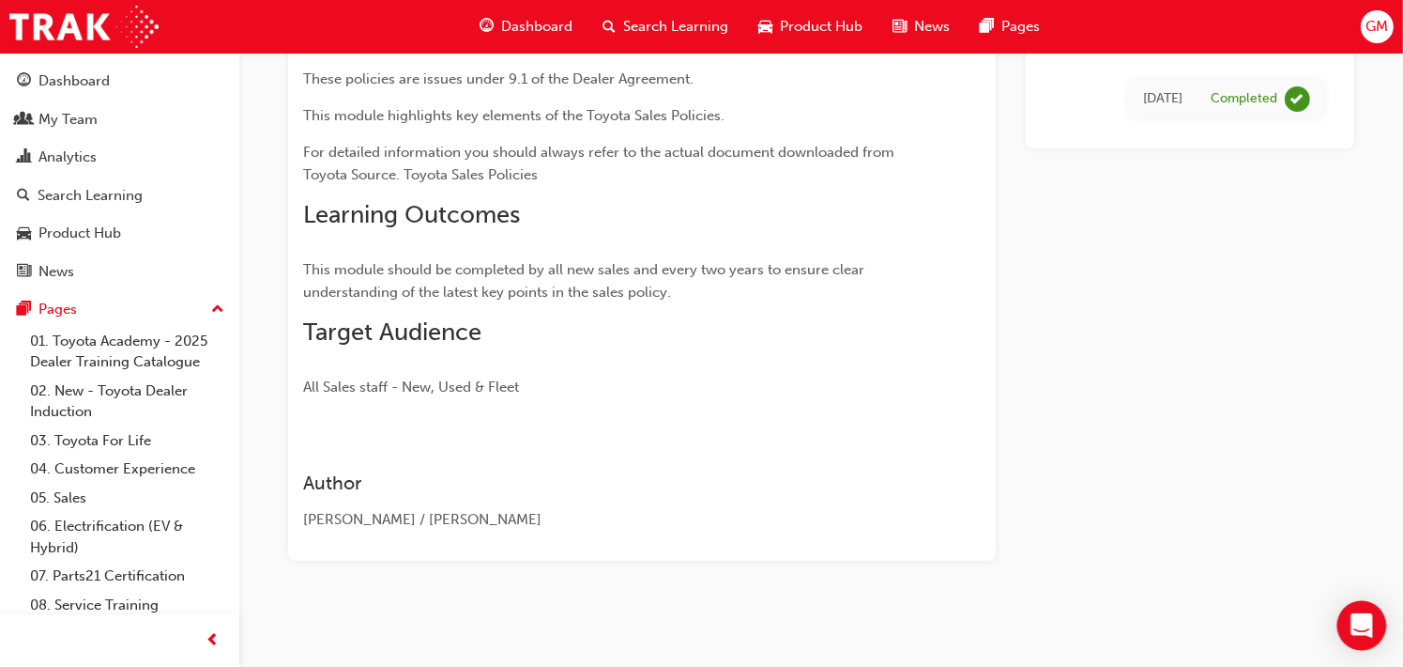
click at [1372, 623] on div "Open Intercom Messenger" at bounding box center [1363, 626] width 50 height 50
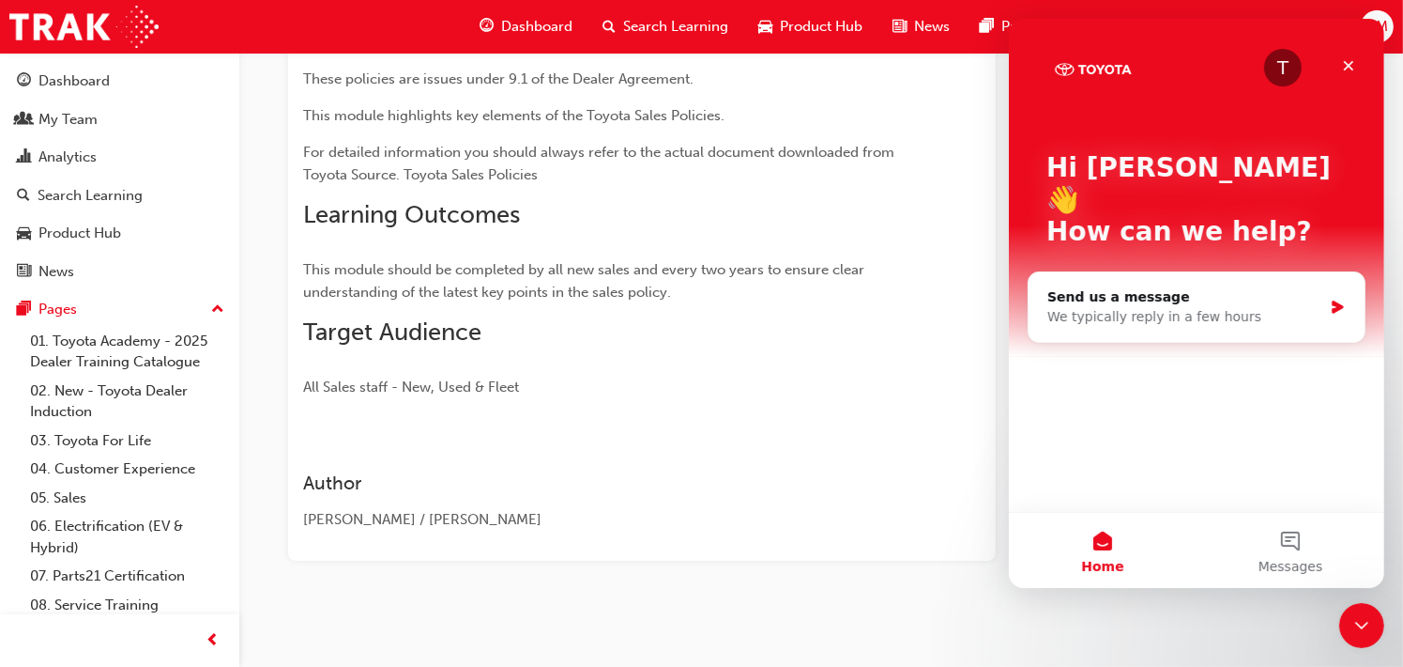
scroll to position [0, 0]
click at [861, 602] on div "SPK9103 Toyota Sales Policies (eLearning) eLearning Stream: Sales 30 mins 0 SPK…" at bounding box center [821, 215] width 1126 height 809
click at [1352, 61] on icon "Close" at bounding box center [1348, 65] width 15 height 15
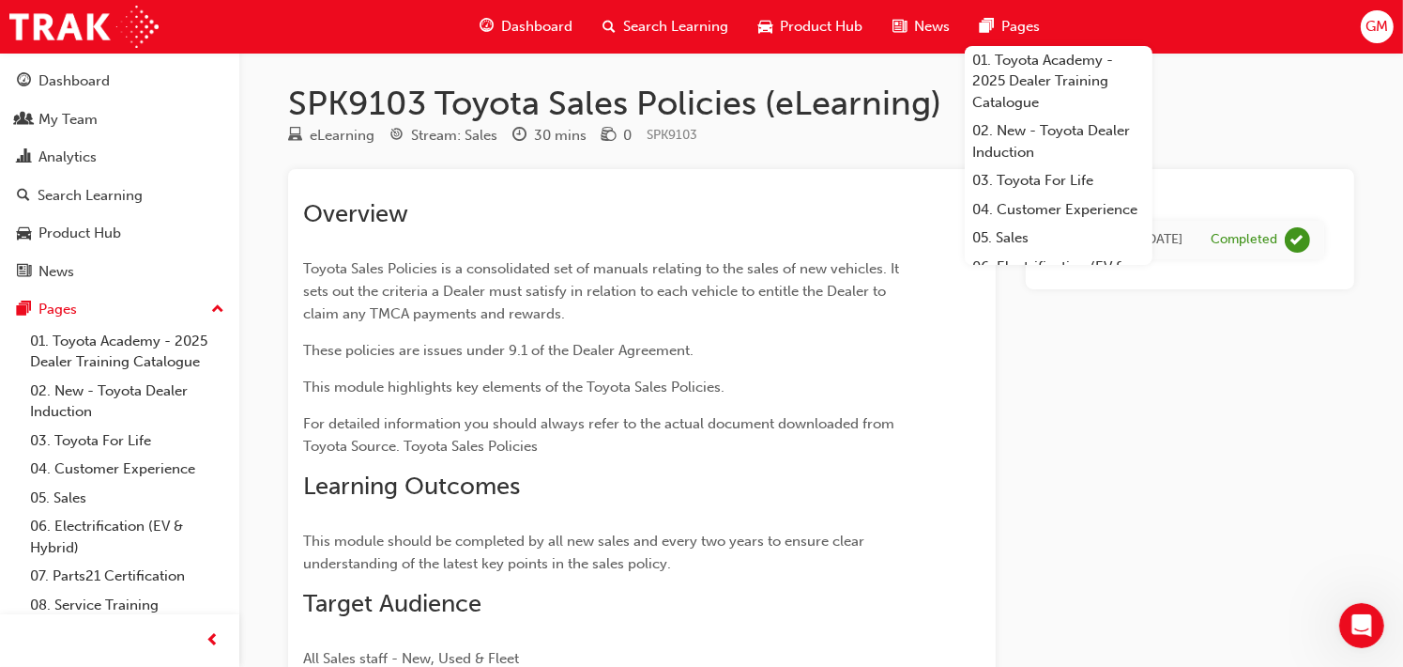
click at [1177, 514] on div "Tue 11 Sep 2018 Completed" at bounding box center [1190, 500] width 329 height 663
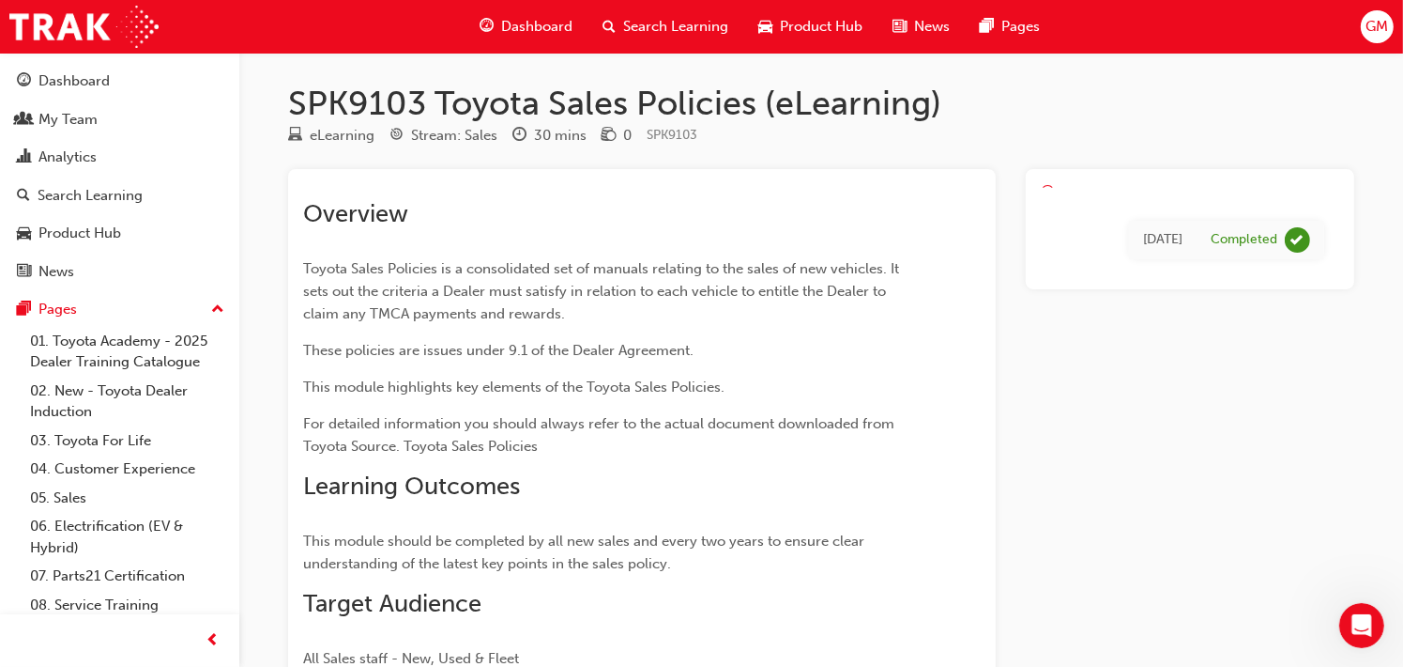
click at [1396, 147] on div "SPK9103 Toyota Sales Policies (eLearning) eLearning Stream: Sales 30 mins 0 SPK…" at bounding box center [701, 469] width 1403 height 939
drag, startPoint x: 1234, startPoint y: 236, endPoint x: 1314, endPoint y: 470, distance: 247.9
click at [1314, 470] on div "Tue 11 Sep 2018 Completed" at bounding box center [1190, 500] width 329 height 663
